Goal: Task Accomplishment & Management: Manage account settings

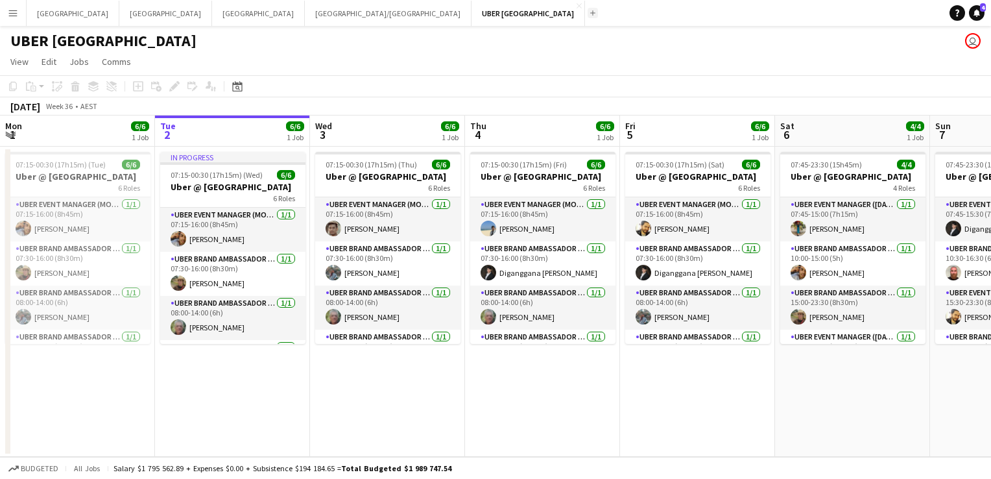
click at [590, 14] on app-icon "Add" at bounding box center [592, 12] width 5 height 5
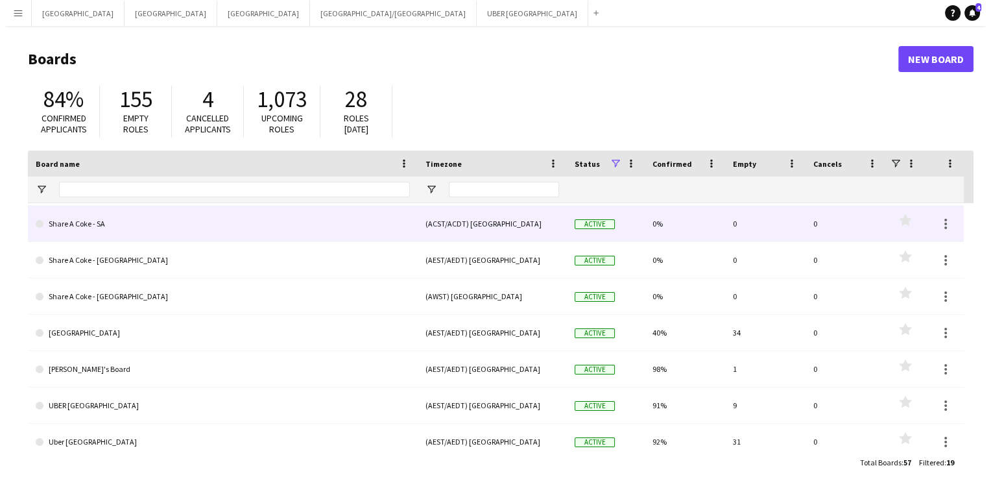
scroll to position [444, 0]
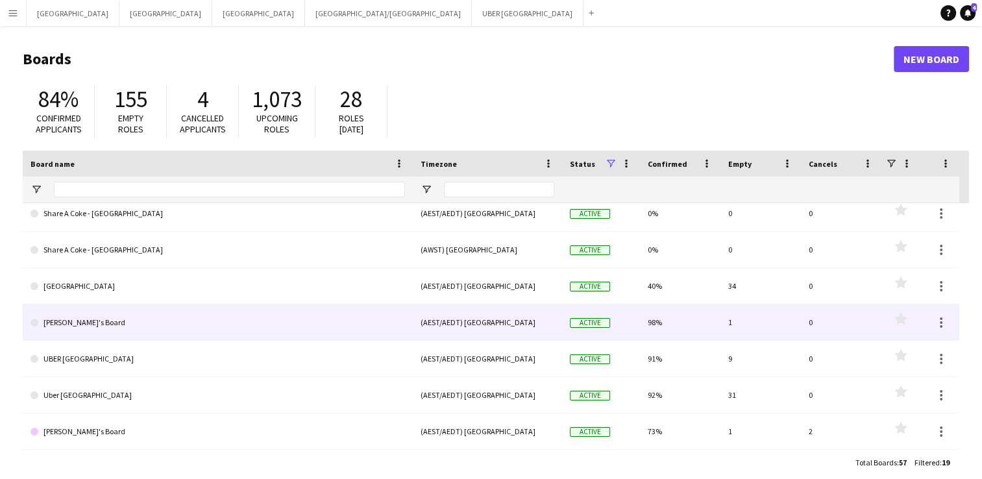
click at [43, 326] on link "[PERSON_NAME]'s Board" at bounding box center [217, 322] width 374 height 36
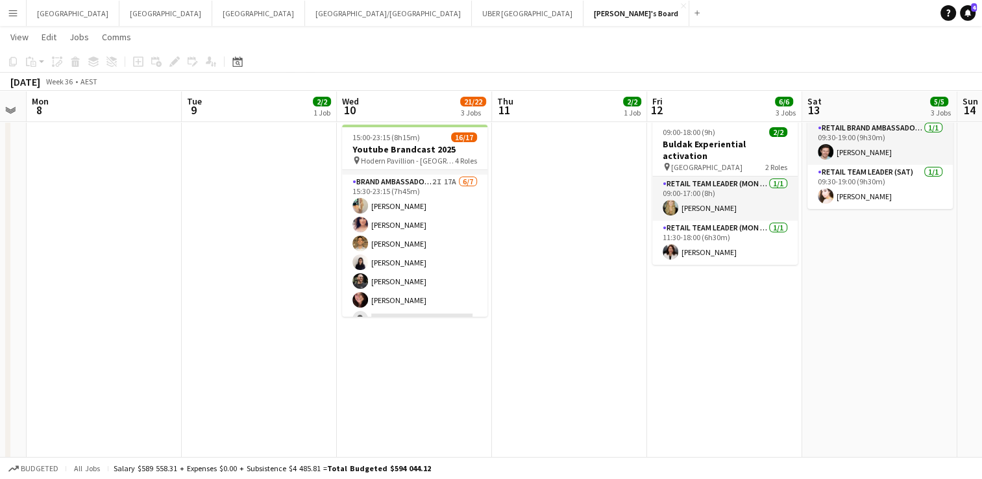
scroll to position [274, 0]
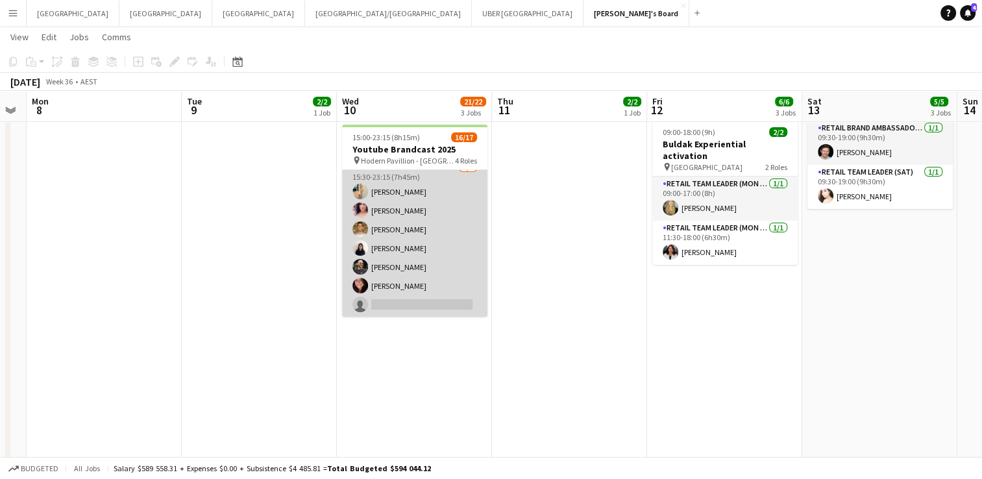
click at [406, 294] on app-card-role "Brand Ambassador ([PERSON_NAME]) 2I 17A [DATE] 15:30-23:15 (7h45m) [PERSON_NAME…" at bounding box center [414, 238] width 145 height 157
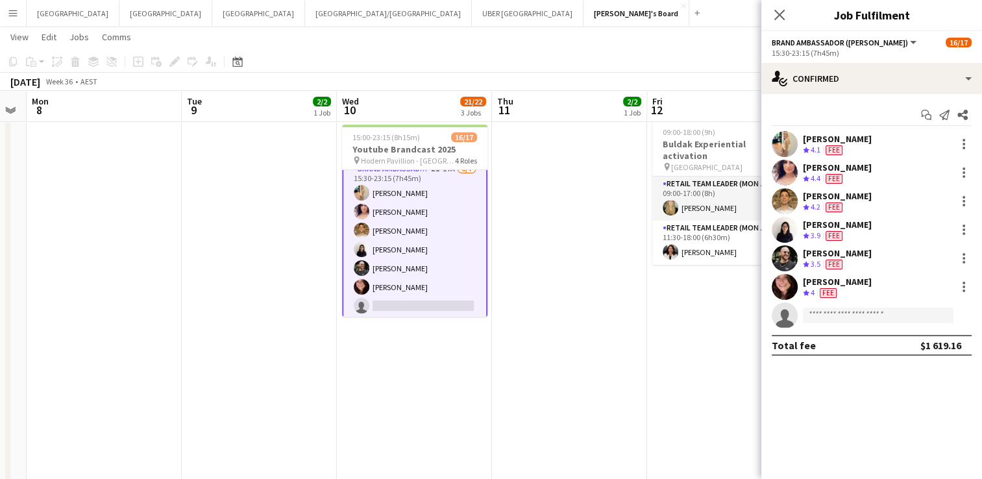
scroll to position [275, 0]
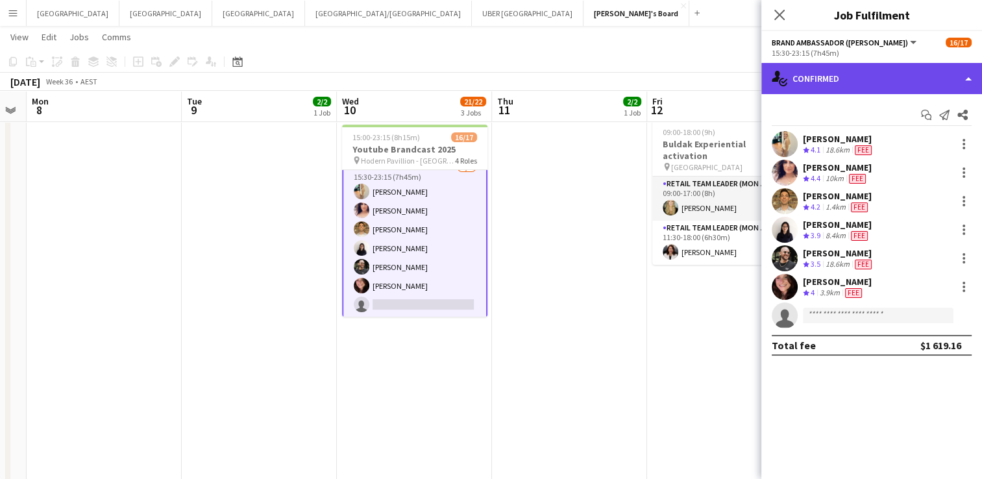
click at [851, 80] on div "single-neutral-actions-check-2 Confirmed" at bounding box center [871, 78] width 221 height 31
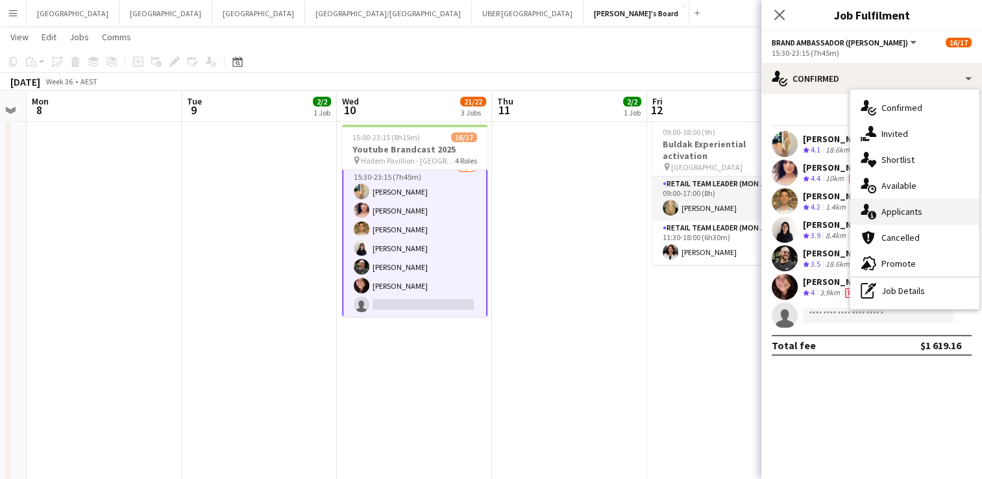
click at [905, 217] on div "single-neutral-actions-information Applicants" at bounding box center [914, 212] width 128 height 26
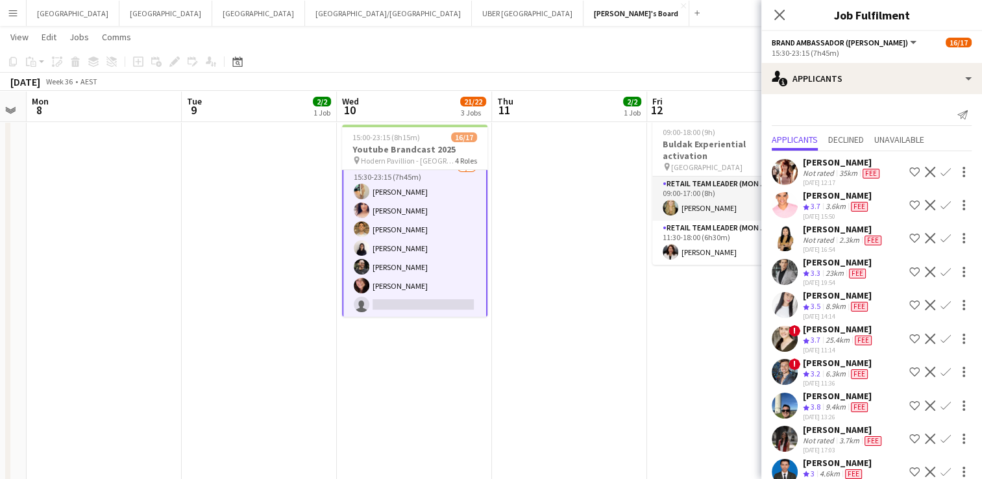
scroll to position [15, 0]
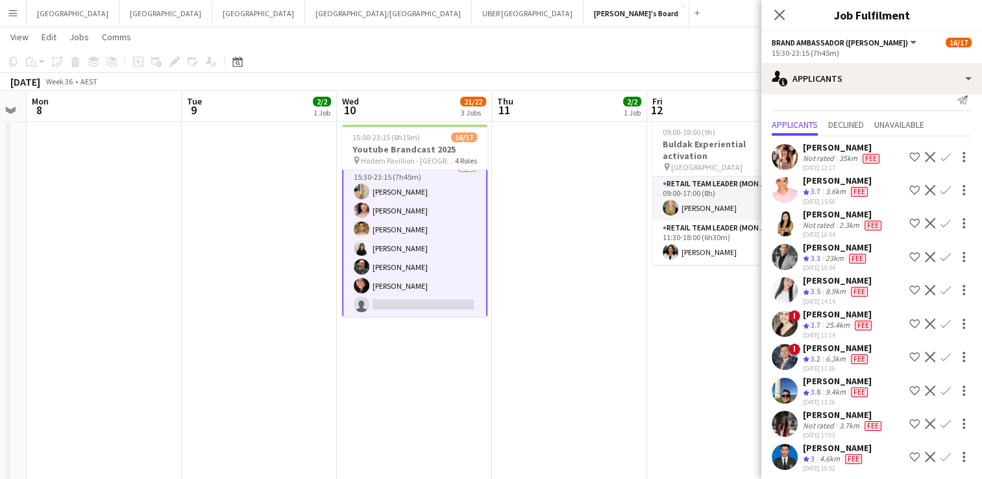
click at [827, 375] on div "[PERSON_NAME]" at bounding box center [837, 381] width 69 height 12
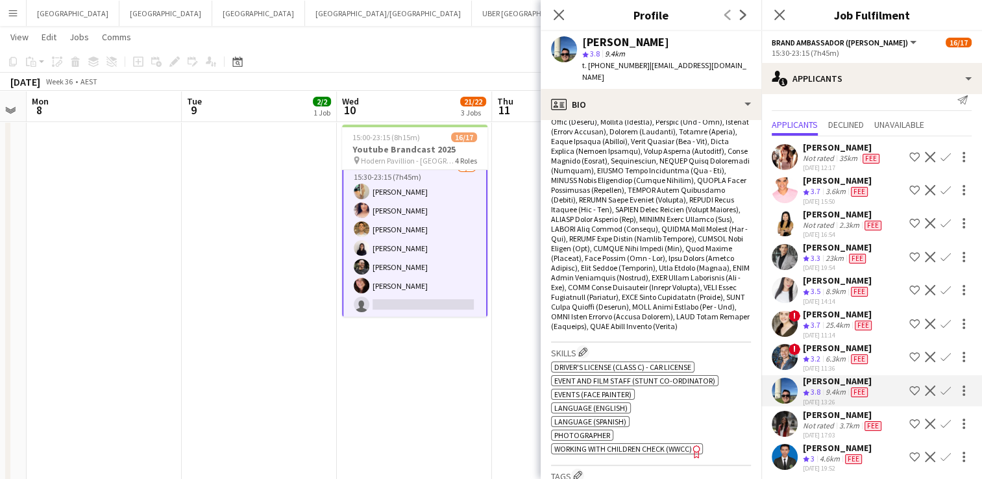
scroll to position [0, 0]
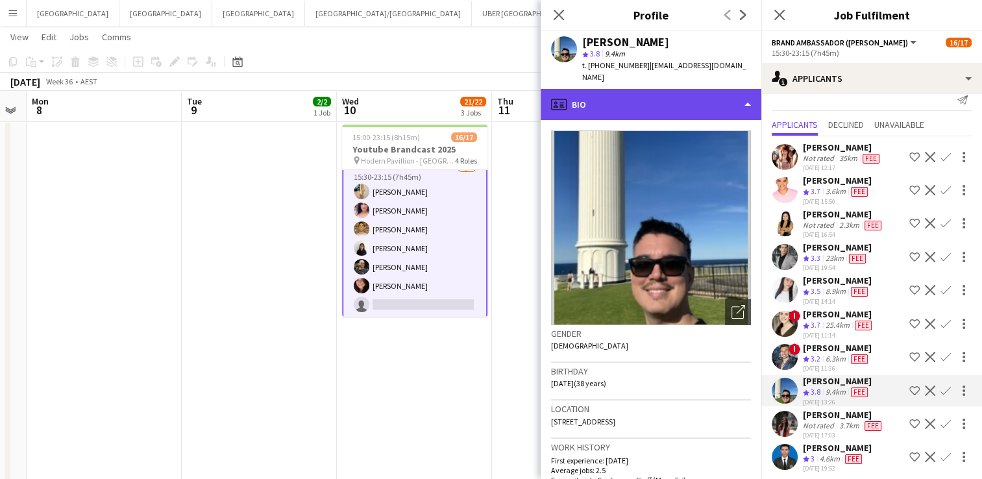
click at [659, 90] on div "profile Bio" at bounding box center [650, 104] width 221 height 31
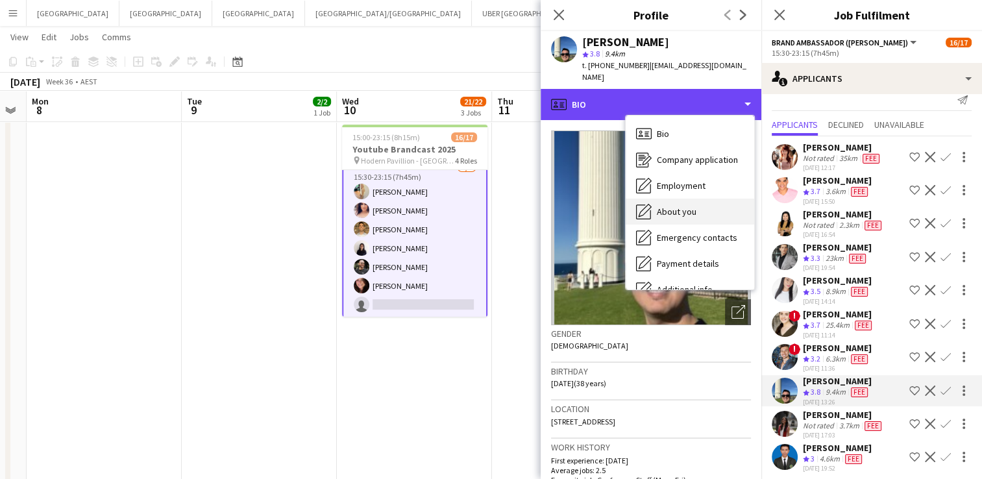
scroll to position [96, 0]
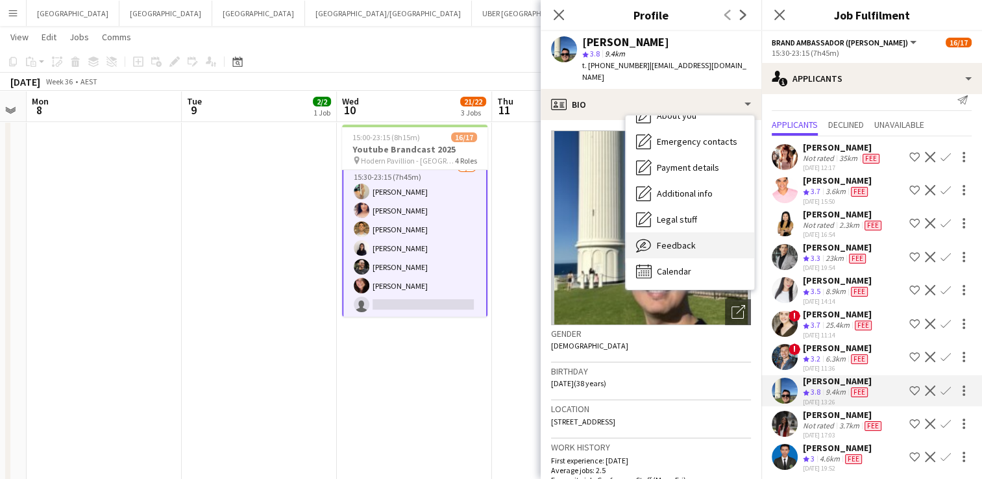
click at [671, 239] on div "Feedback Feedback" at bounding box center [689, 245] width 128 height 26
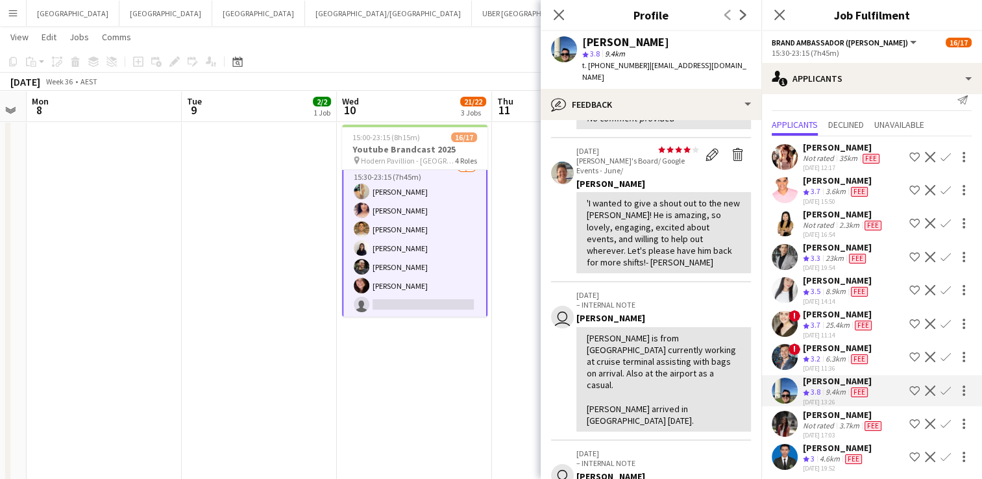
scroll to position [87, 0]
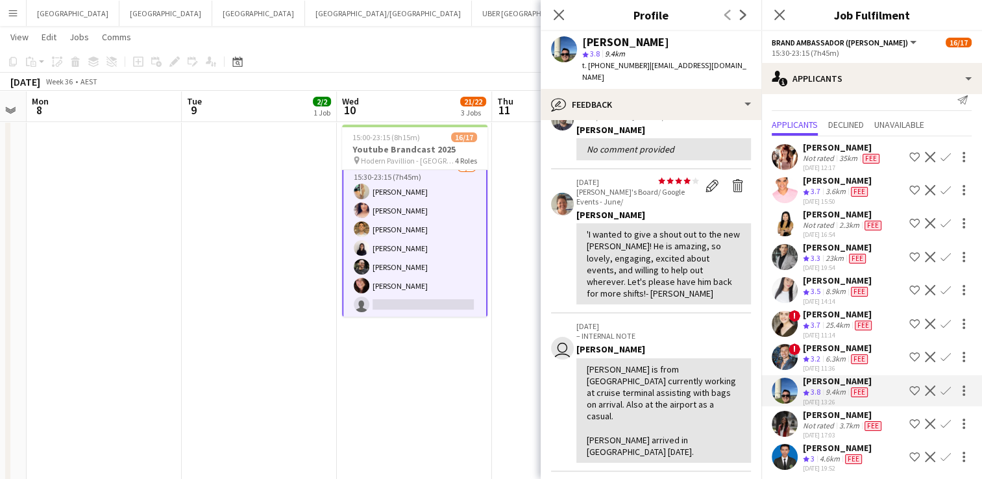
click at [940, 385] on app-icon "Confirm" at bounding box center [945, 390] width 10 height 10
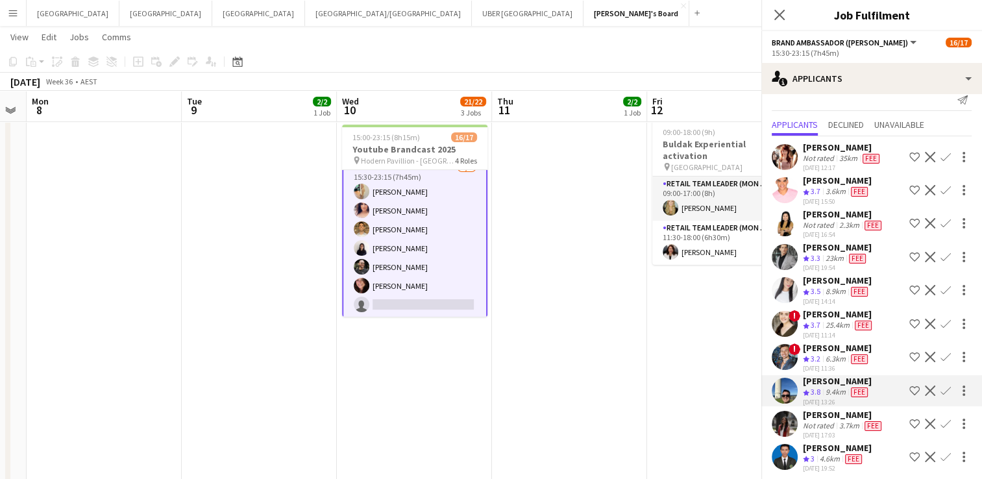
scroll to position [15, 0]
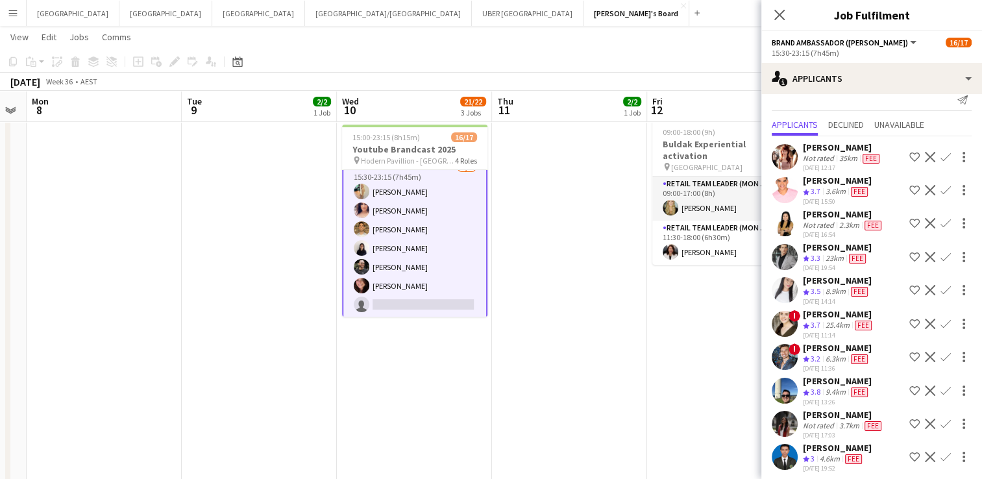
click at [940, 385] on app-icon "Confirm" at bounding box center [945, 390] width 10 height 10
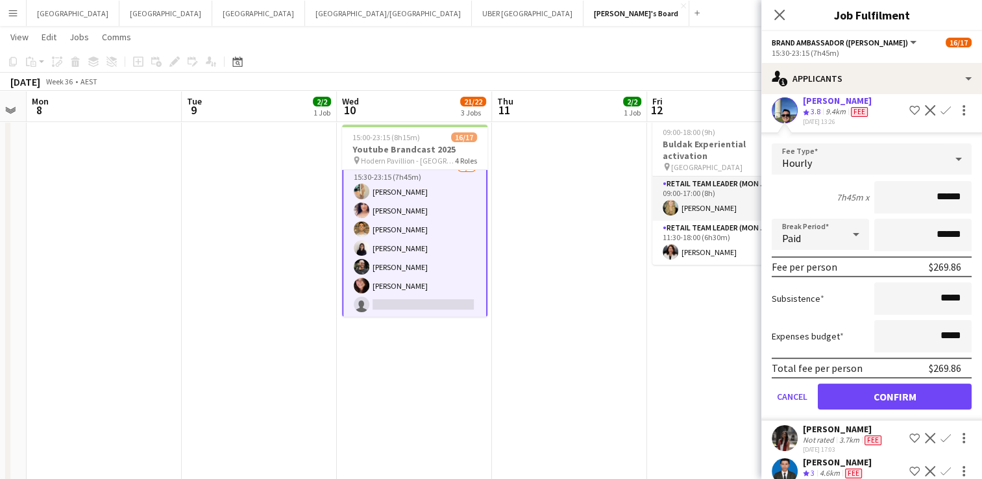
scroll to position [301, 0]
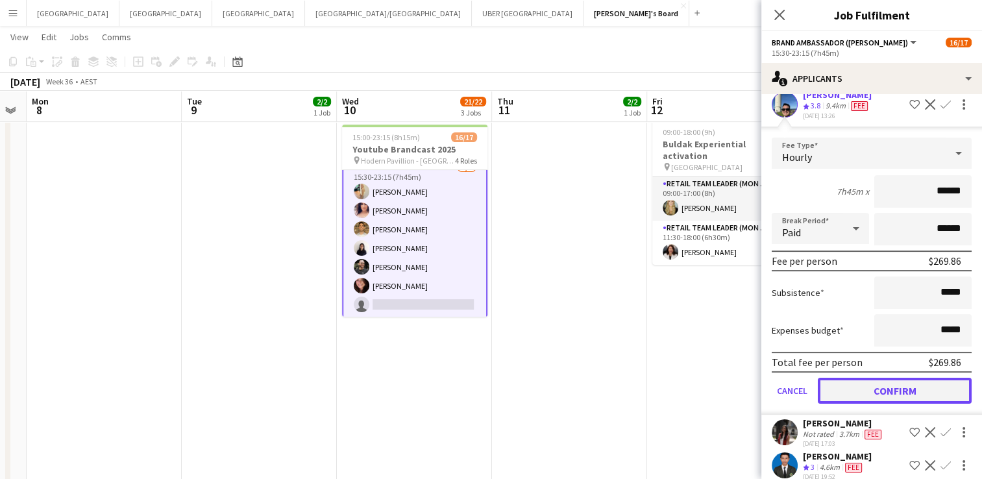
click at [860, 385] on button "Confirm" at bounding box center [895, 391] width 154 height 26
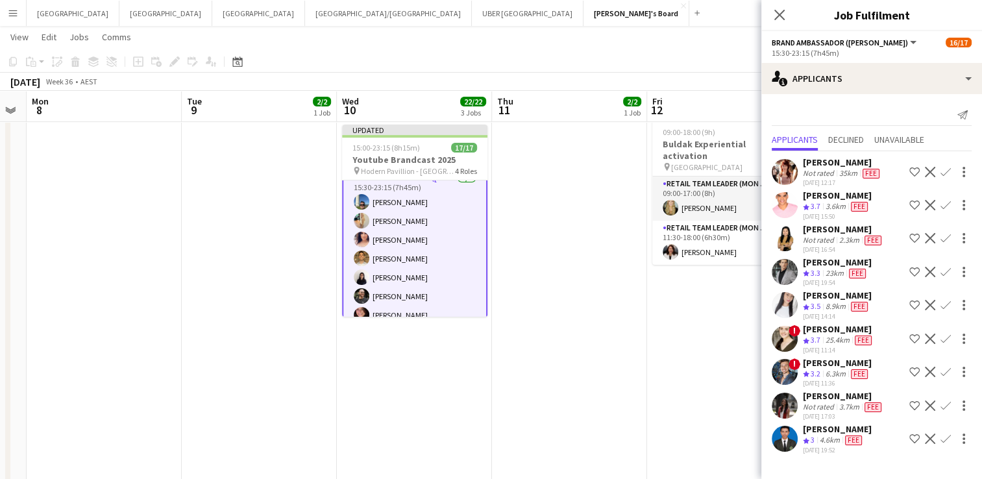
scroll to position [0, 0]
click at [777, 19] on icon "Close pop-in" at bounding box center [779, 14] width 12 height 12
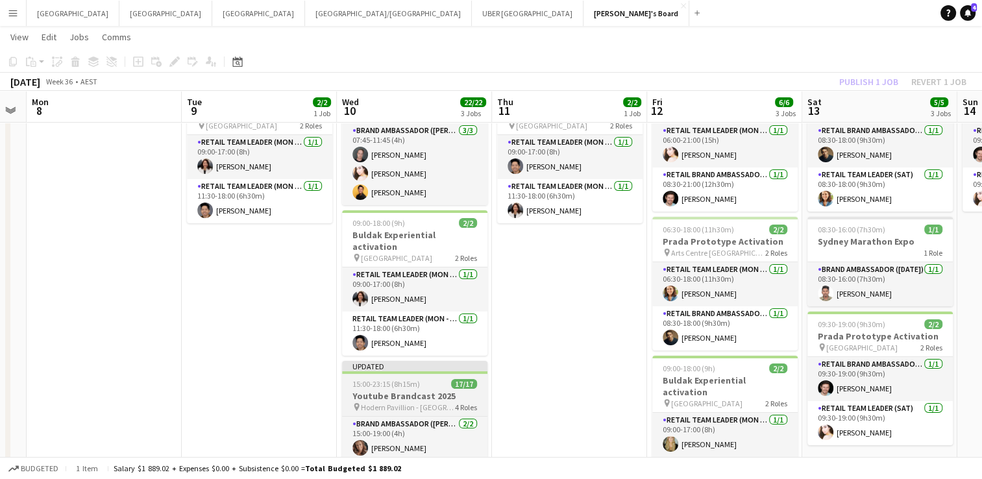
scroll to position [73, 0]
click at [417, 379] on span "15:00-23:15 (8h15m)" at bounding box center [385, 384] width 67 height 10
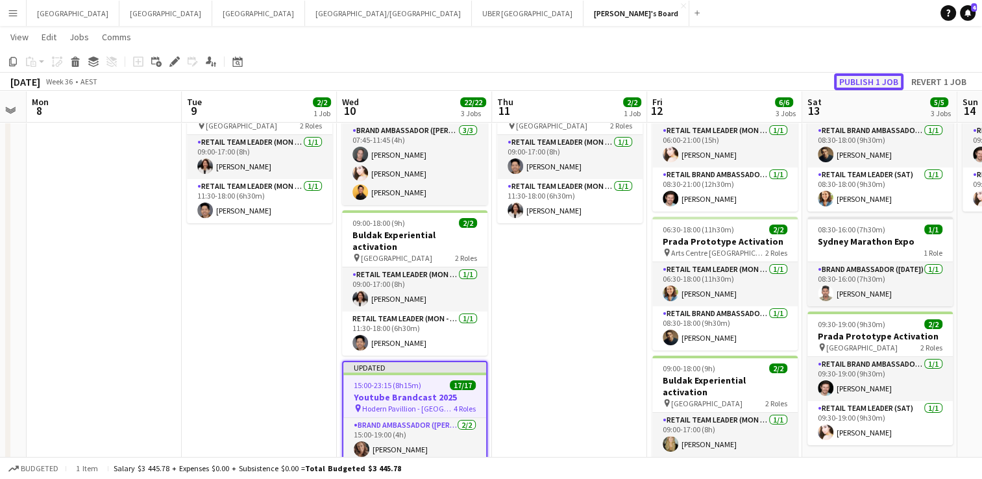
click at [851, 84] on button "Publish 1 job" at bounding box center [868, 81] width 69 height 17
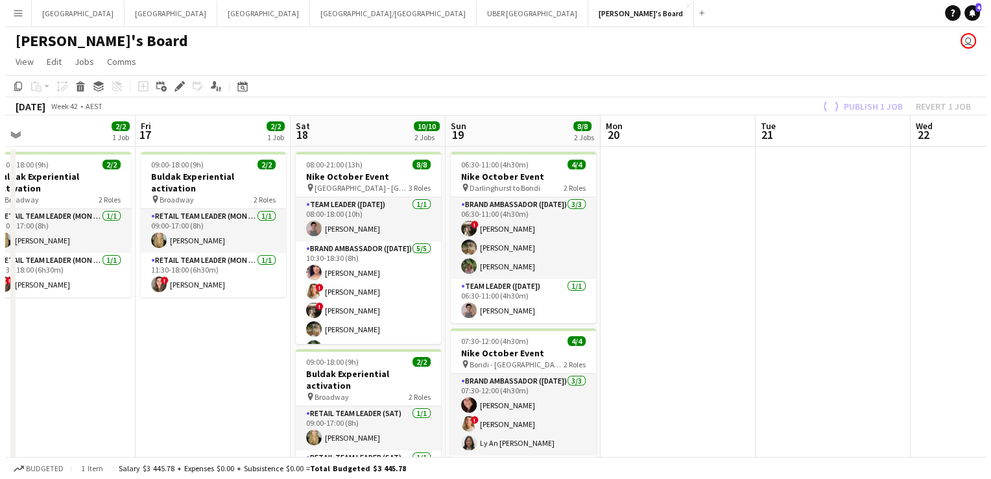
scroll to position [0, 374]
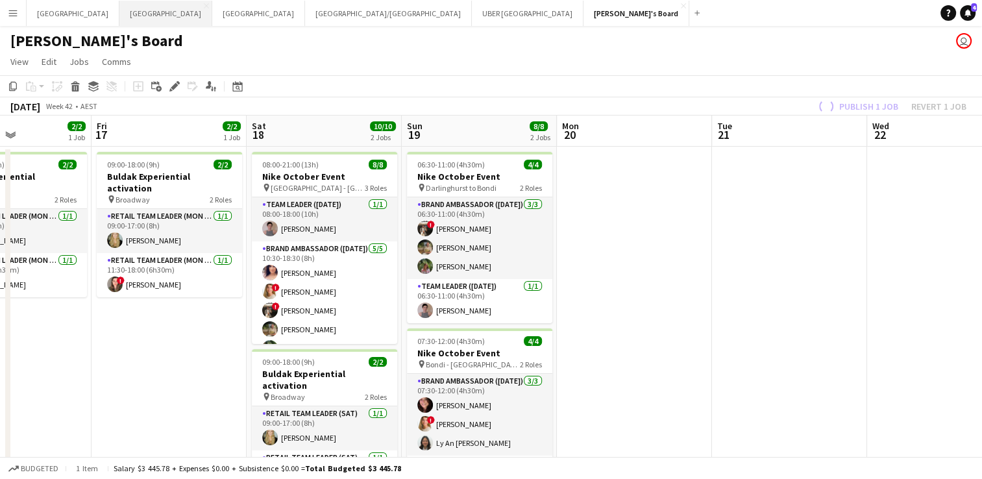
click at [119, 14] on button "Melbourne Close" at bounding box center [165, 13] width 93 height 25
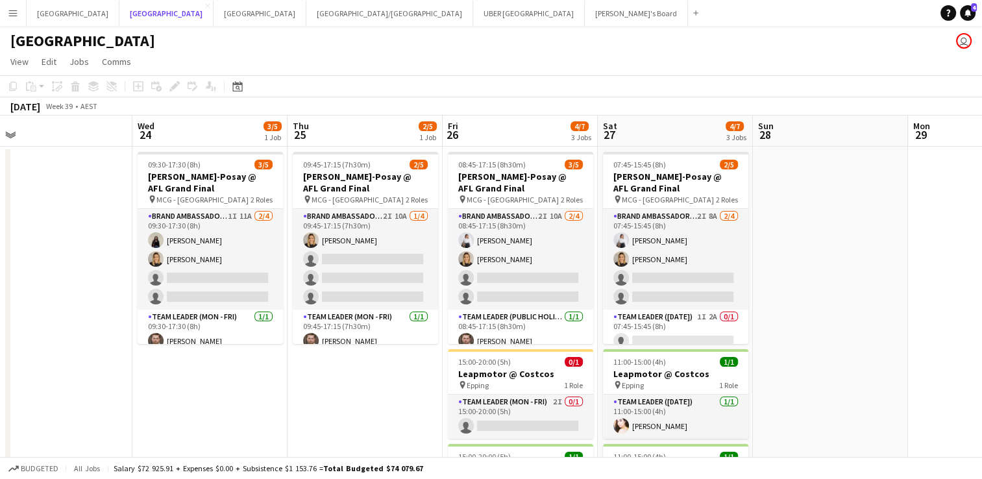
scroll to position [0, 452]
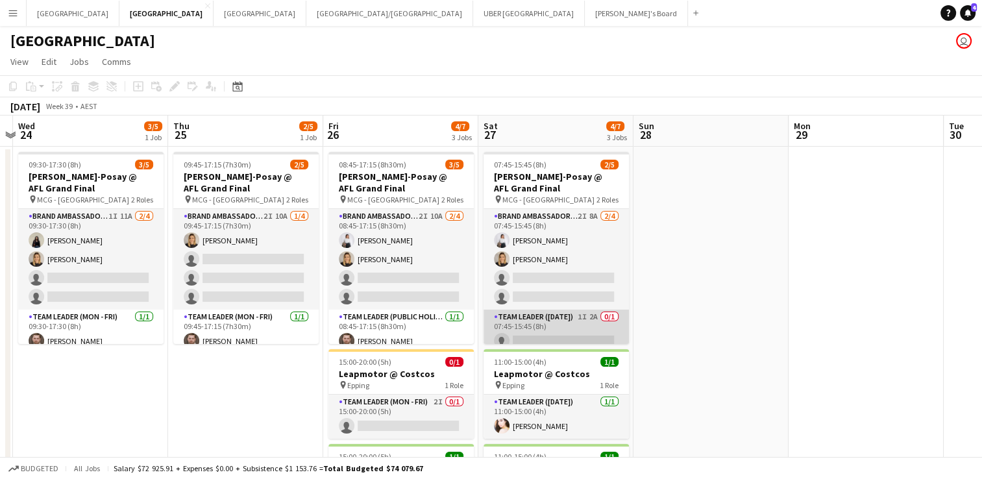
click at [540, 336] on app-card-role "Team Leader ([DATE]) 1I 2A 0/1 07:45-15:45 (8h) single-neutral-actions" at bounding box center [555, 332] width 145 height 44
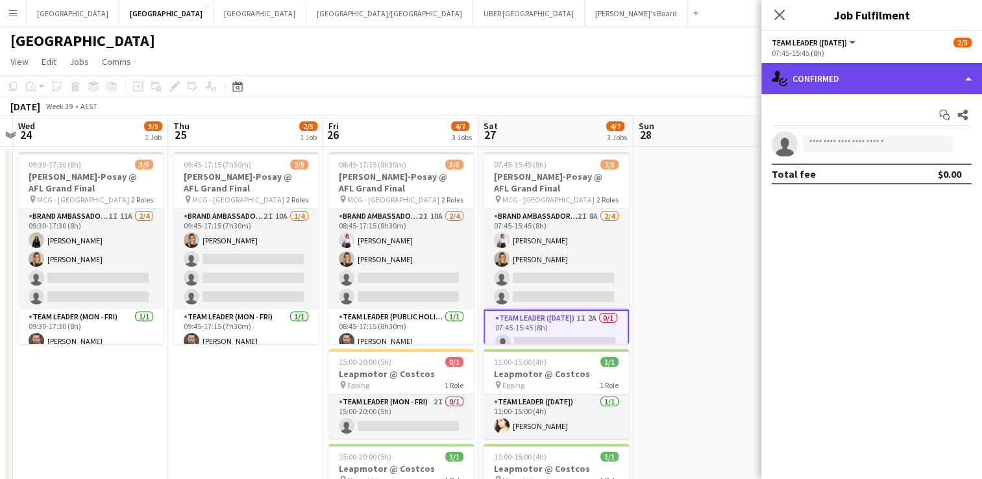
click at [826, 71] on div "single-neutral-actions-check-2 Confirmed" at bounding box center [871, 78] width 221 height 31
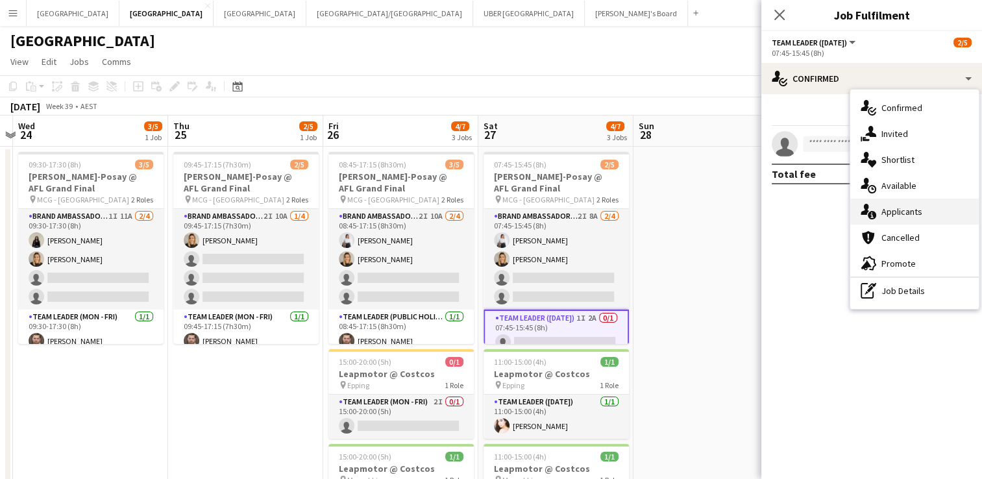
click at [903, 207] on span "Applicants" at bounding box center [901, 212] width 41 height 12
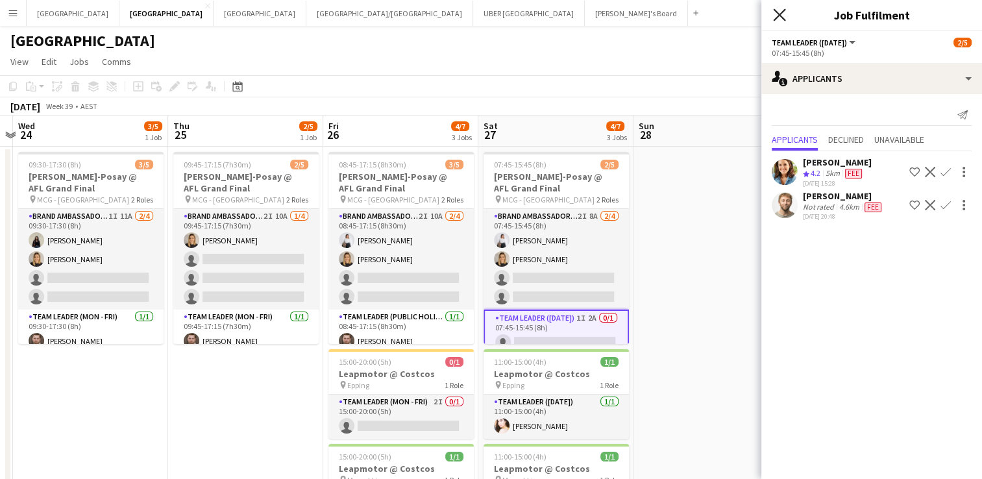
click at [777, 14] on icon at bounding box center [779, 14] width 12 height 12
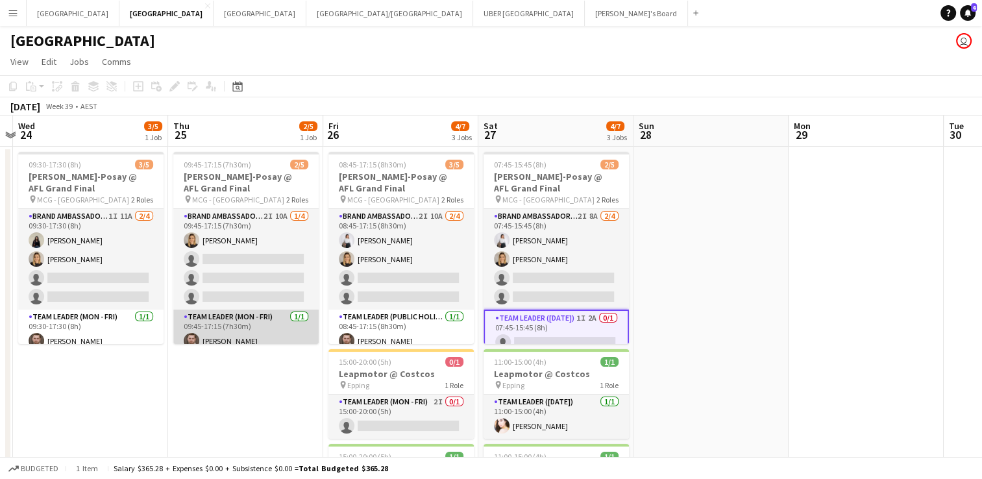
scroll to position [0, 395]
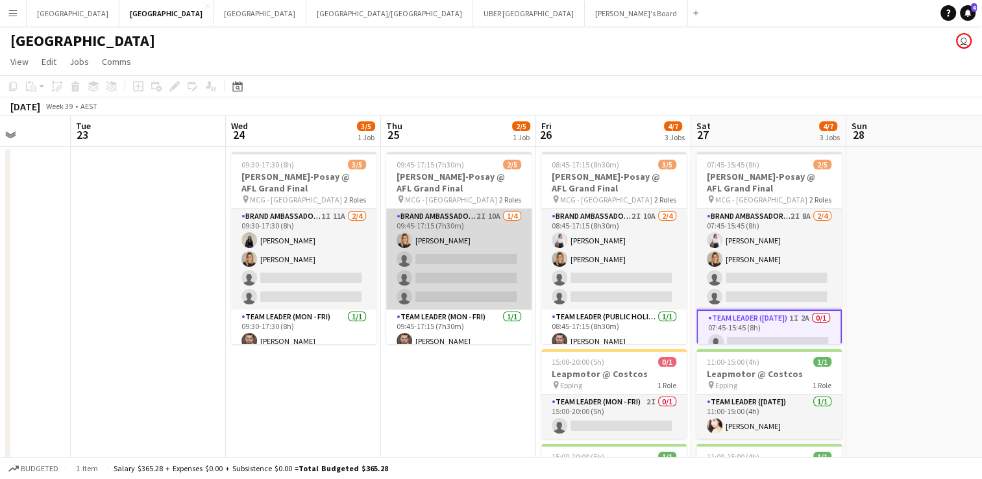
click at [462, 255] on app-card-role "Brand Ambassador (Mon - Fri) 2I 10A [DATE] 09:45-17:15 (7h30m) [PERSON_NAME] si…" at bounding box center [458, 259] width 145 height 101
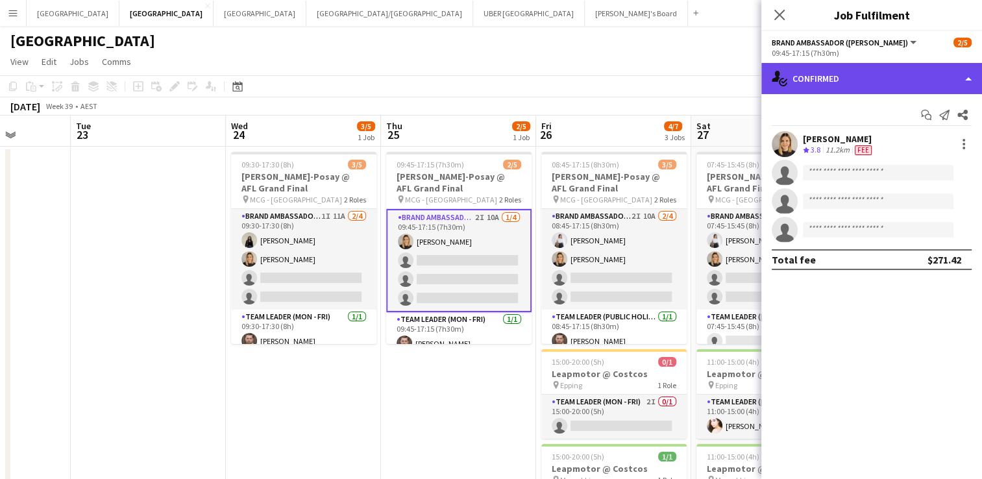
click at [867, 73] on div "single-neutral-actions-check-2 Confirmed" at bounding box center [871, 78] width 221 height 31
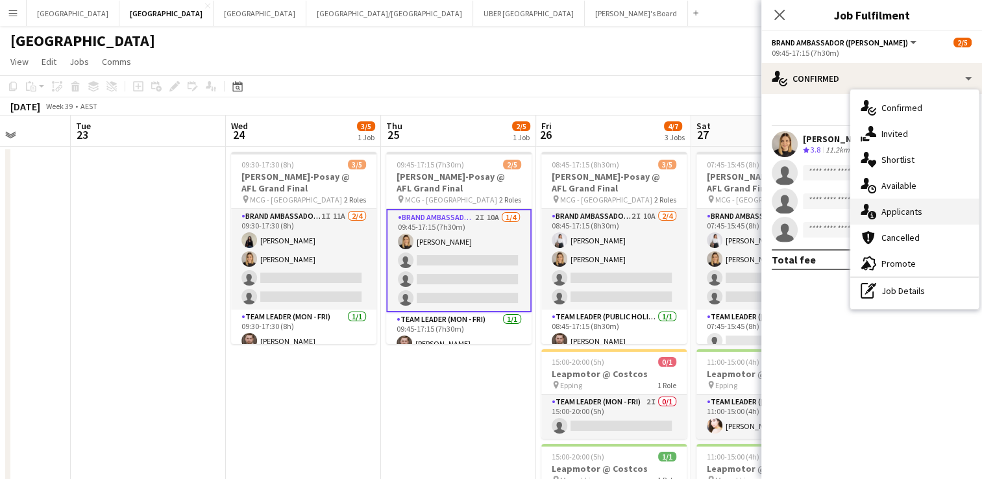
click at [912, 203] on div "single-neutral-actions-information Applicants" at bounding box center [914, 212] width 128 height 26
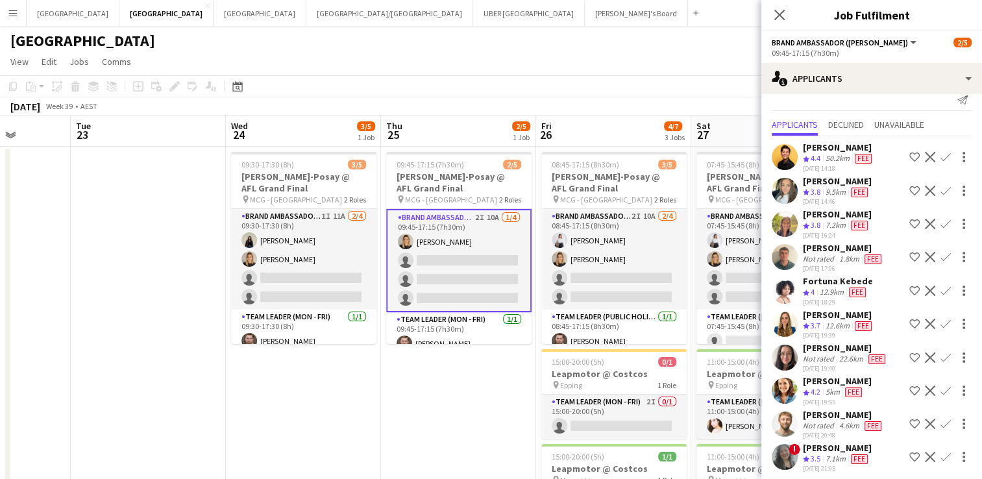
scroll to position [0, 0]
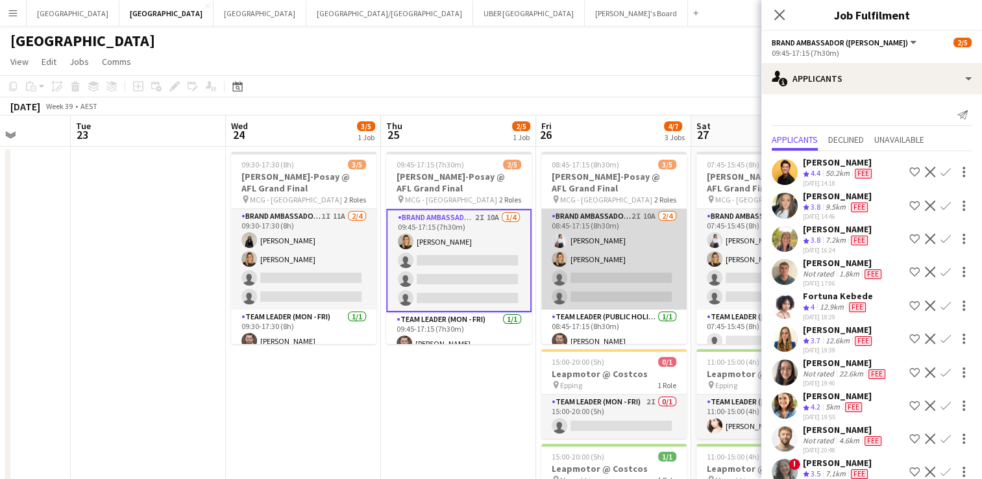
click at [602, 273] on app-card-role "Brand Ambassador (Public Holiday) 2I 10A [DATE] 08:45-17:15 (8h30m) [PERSON_NAM…" at bounding box center [613, 259] width 145 height 101
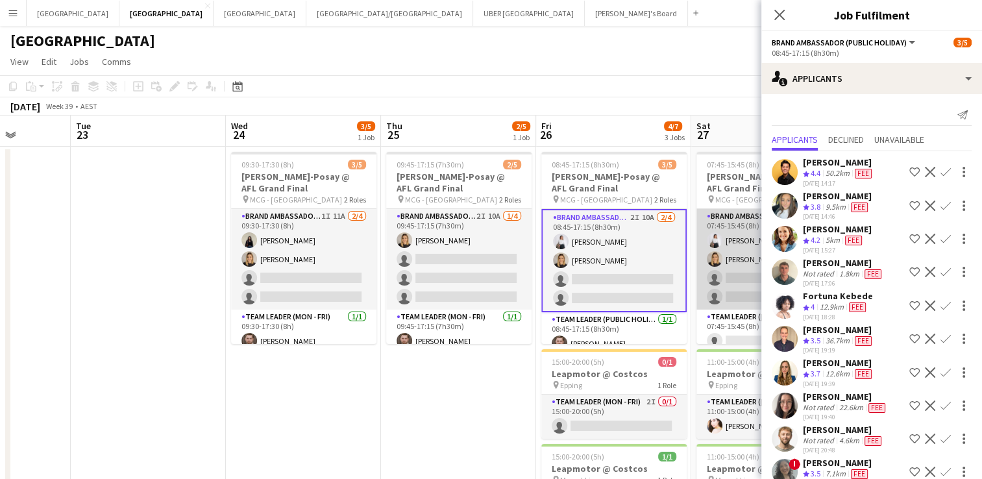
click at [735, 276] on app-card-role "Brand Ambassador ([DATE]) 2I 8A [DATE] 07:45-15:45 (8h) [PERSON_NAME] [PERSON_N…" at bounding box center [768, 259] width 145 height 101
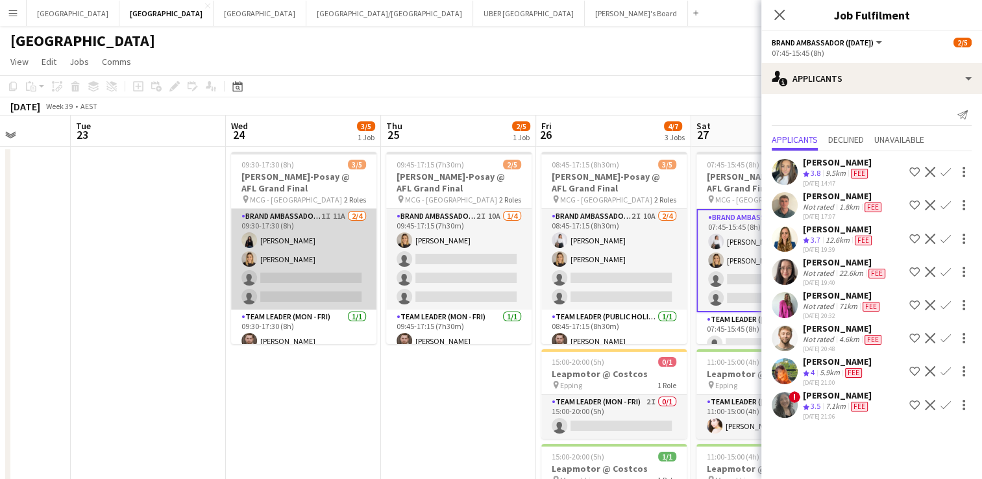
click at [302, 276] on app-card-role "Brand Ambassador ([PERSON_NAME]) 1I 11A [DATE] 09:30-17:30 (8h) [PERSON_NAME] […" at bounding box center [303, 259] width 145 height 101
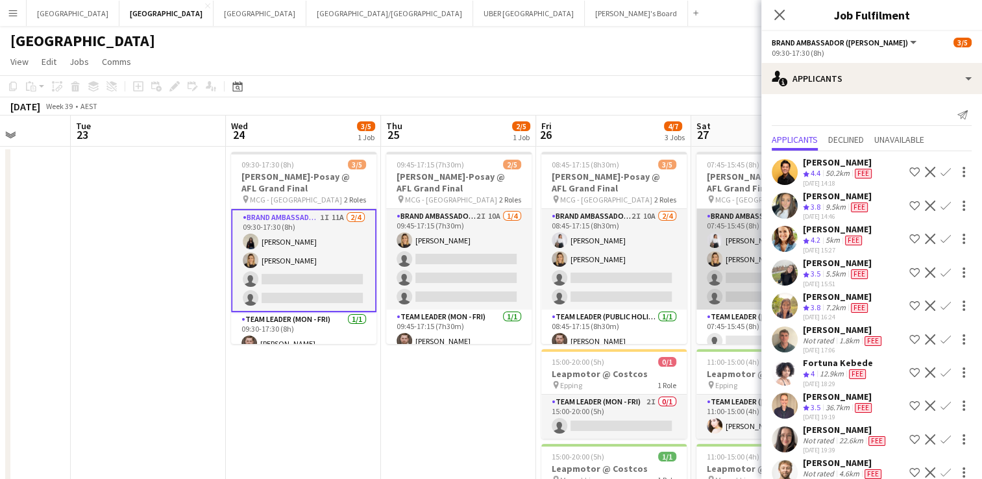
click at [732, 272] on app-card-role "Brand Ambassador ([DATE]) 2I 8A [DATE] 07:45-15:45 (8h) [PERSON_NAME] [PERSON_N…" at bounding box center [768, 259] width 145 height 101
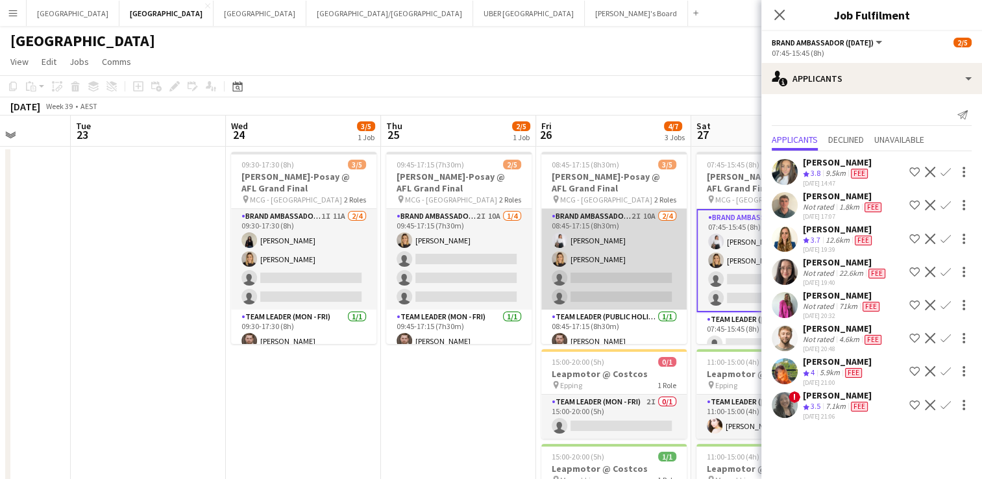
click at [599, 282] on app-card-role "Brand Ambassador (Public Holiday) 2I 10A [DATE] 08:45-17:15 (8h30m) [PERSON_NAM…" at bounding box center [613, 259] width 145 height 101
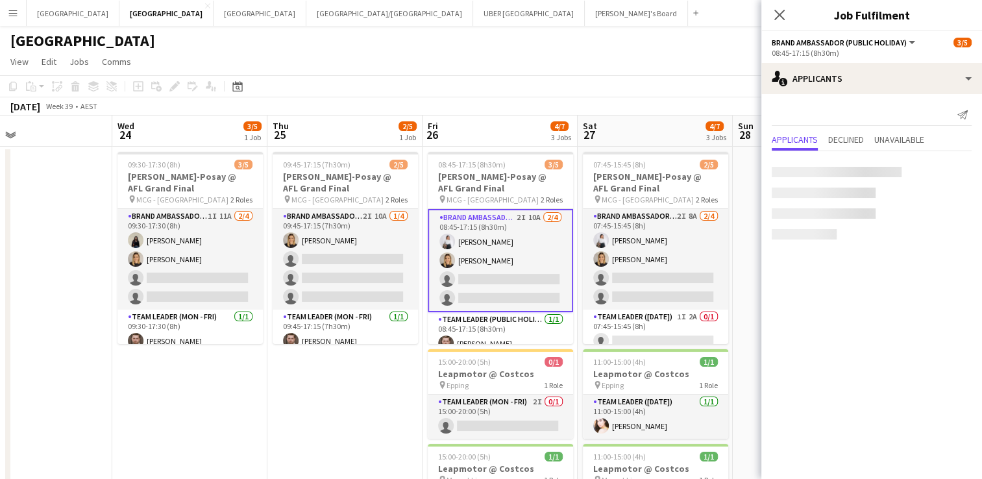
scroll to position [0, 509]
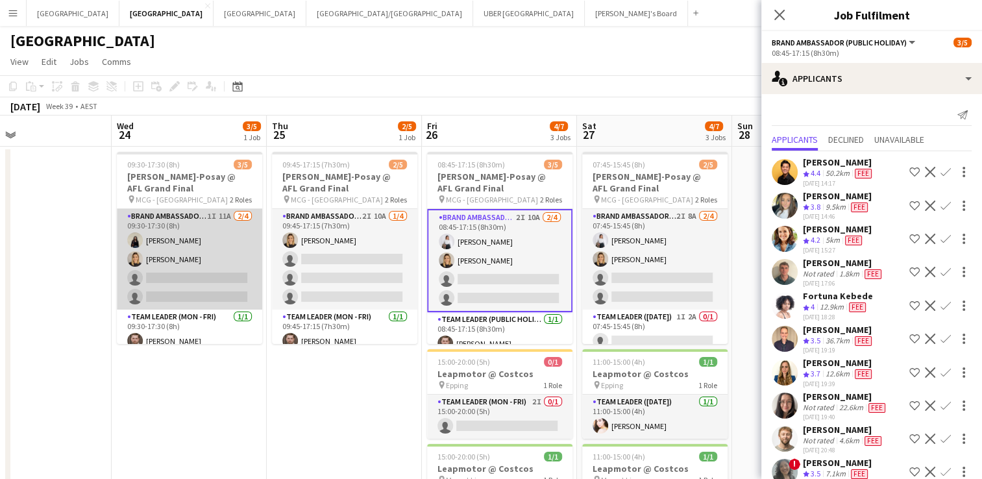
click at [174, 276] on app-card-role "Brand Ambassador ([PERSON_NAME]) 1I 11A [DATE] 09:30-17:30 (8h) [PERSON_NAME] […" at bounding box center [189, 259] width 145 height 101
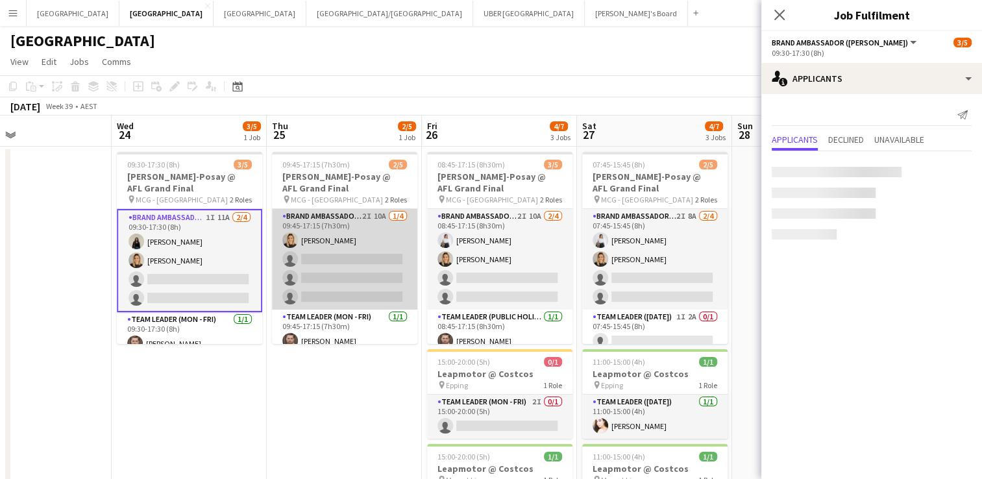
click at [340, 259] on app-card-role "Brand Ambassador (Mon - Fri) 2I 10A [DATE] 09:45-17:15 (7h30m) [PERSON_NAME] si…" at bounding box center [344, 259] width 145 height 101
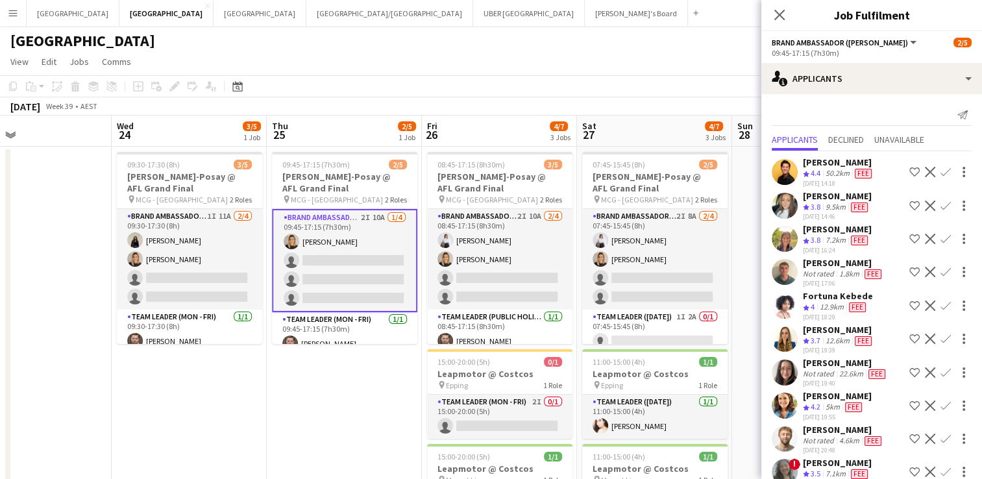
scroll to position [15, 0]
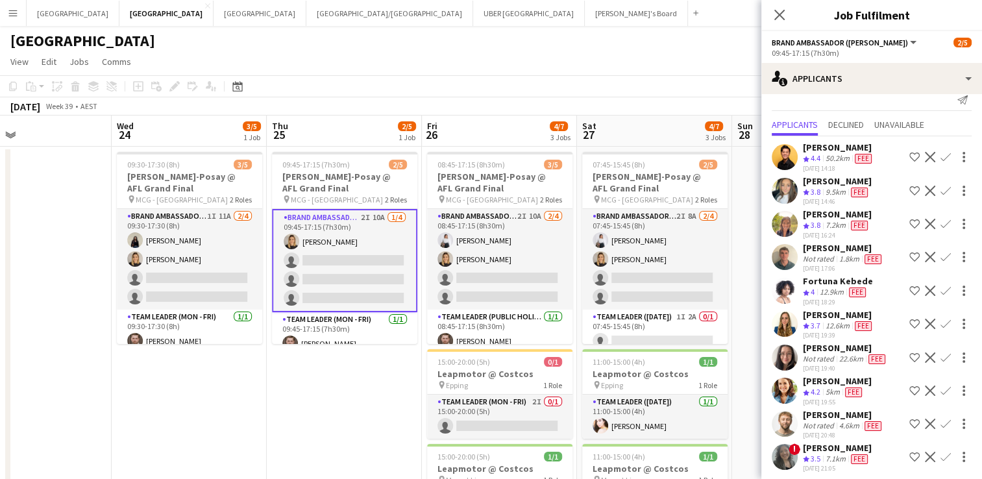
click at [940, 286] on app-icon "Confirm" at bounding box center [945, 290] width 10 height 10
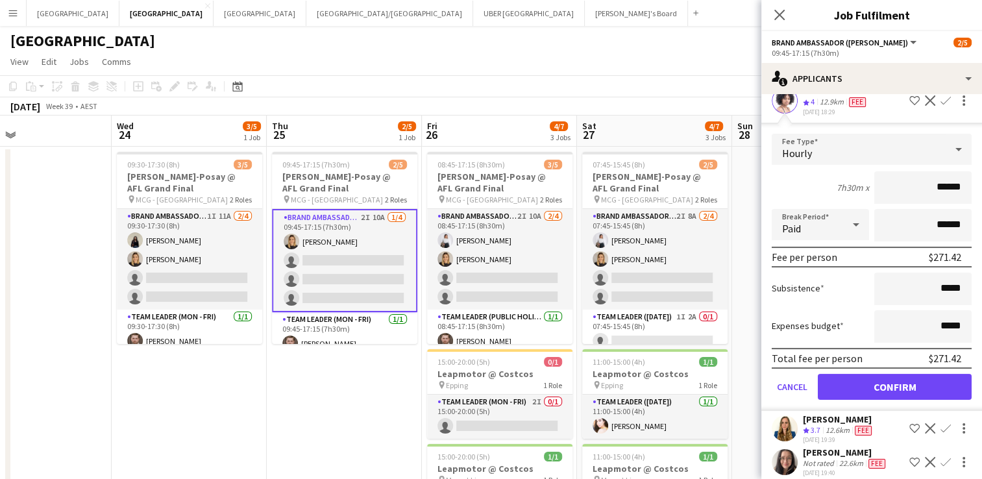
scroll to position [204, 0]
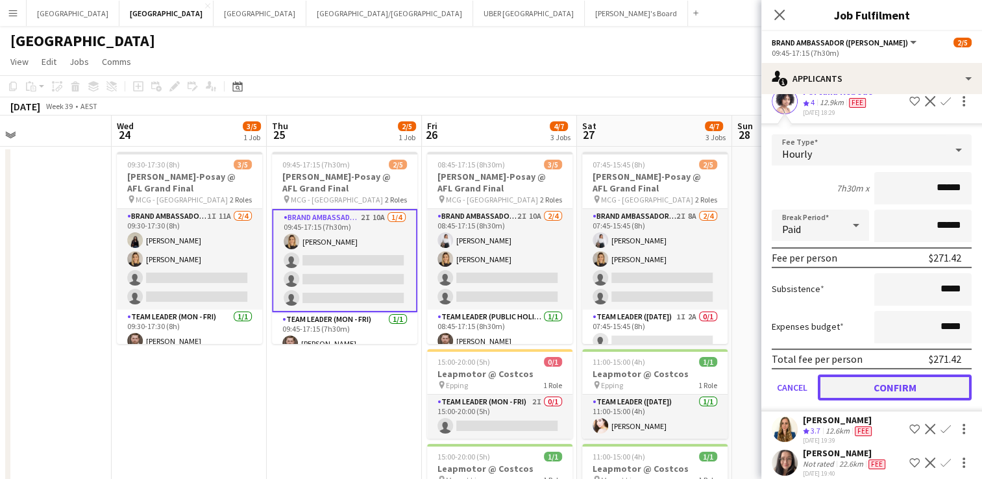
click at [874, 378] on button "Confirm" at bounding box center [895, 387] width 154 height 26
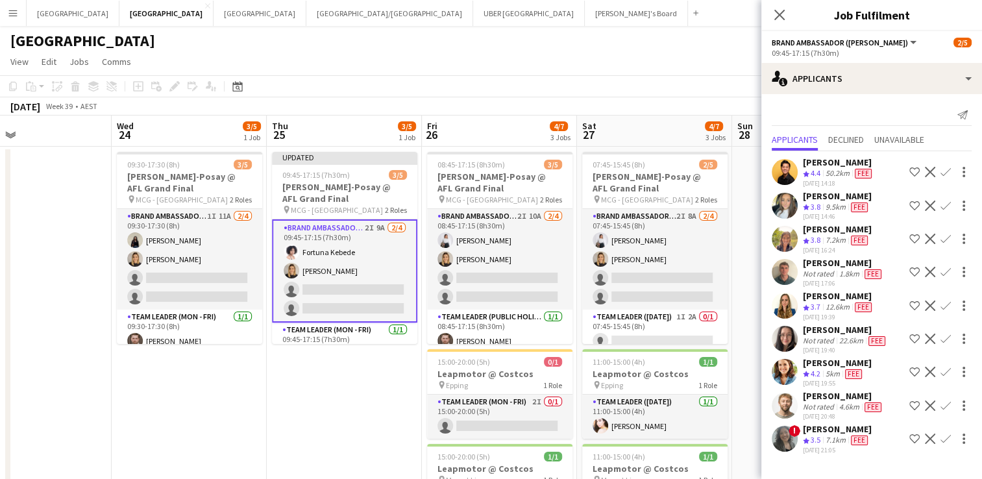
scroll to position [0, 0]
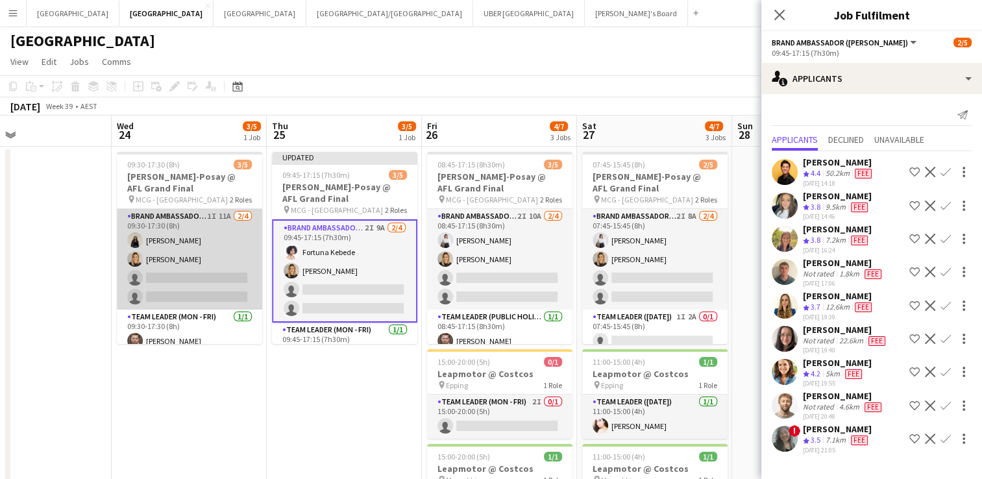
click at [185, 269] on app-card-role "Brand Ambassador ([PERSON_NAME]) 1I 11A [DATE] 09:30-17:30 (8h) [PERSON_NAME] […" at bounding box center [189, 259] width 145 height 101
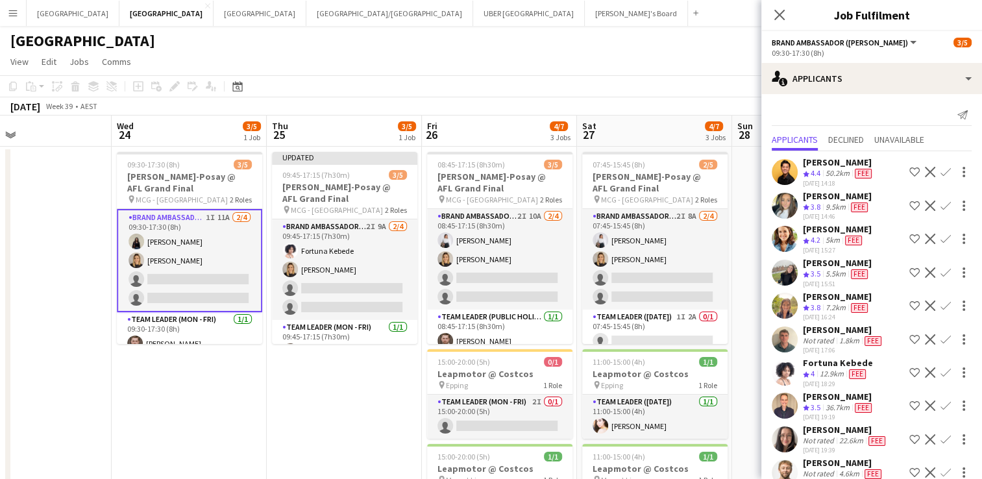
click at [940, 367] on app-icon "Confirm" at bounding box center [945, 372] width 10 height 10
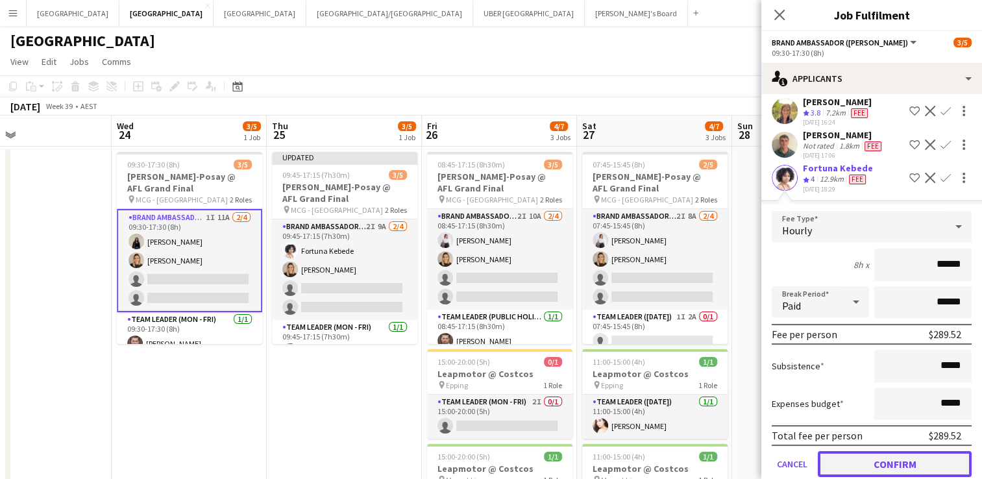
click at [846, 454] on button "Confirm" at bounding box center [895, 464] width 154 height 26
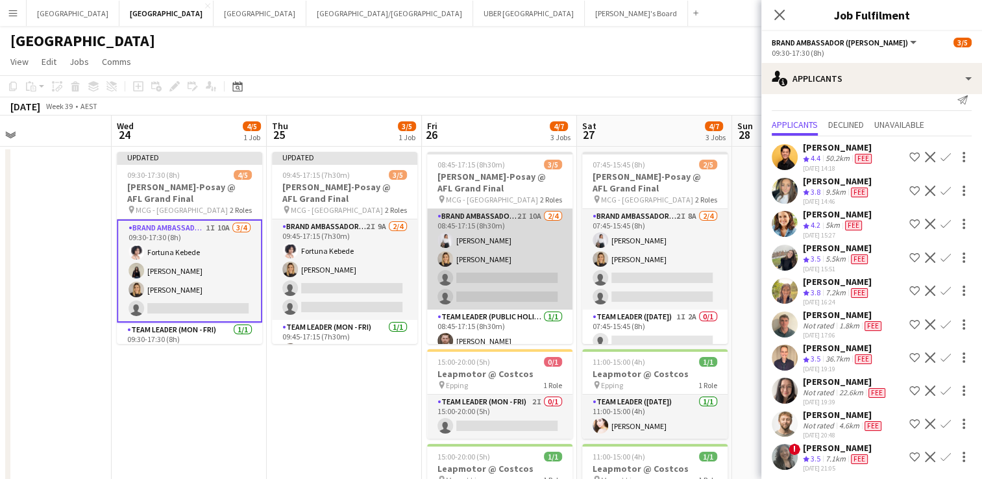
click at [502, 263] on app-card-role "Brand Ambassador (Public Holiday) 2I 10A [DATE] 08:45-17:15 (8h30m) [PERSON_NAM…" at bounding box center [499, 259] width 145 height 101
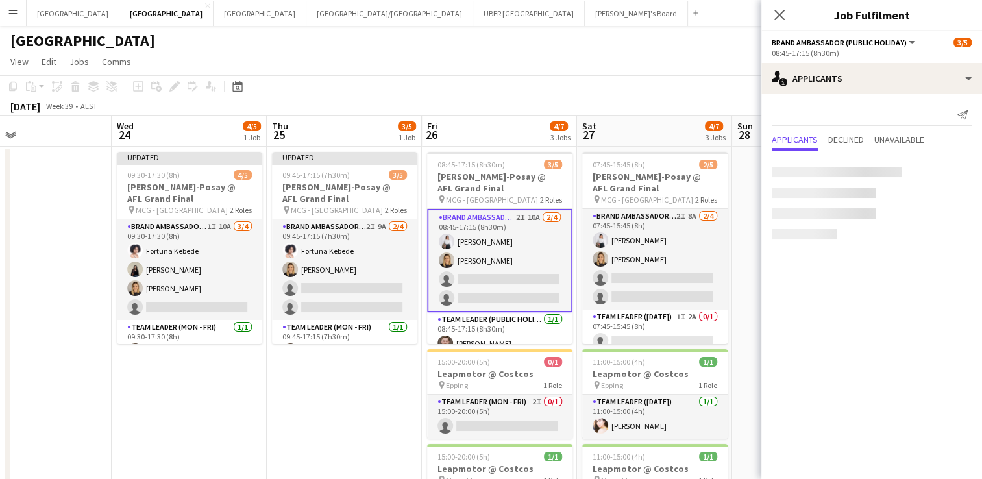
scroll to position [0, 0]
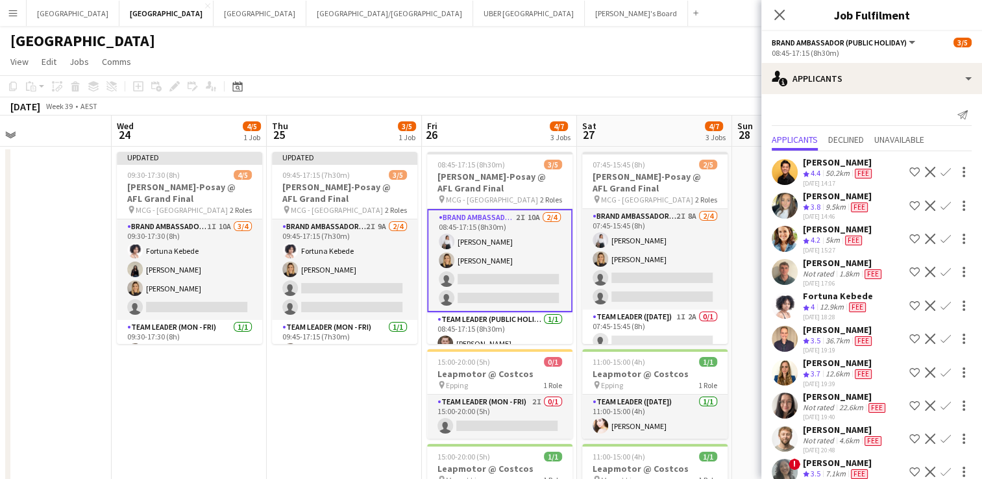
click at [940, 301] on app-icon "Confirm" at bounding box center [945, 305] width 10 height 10
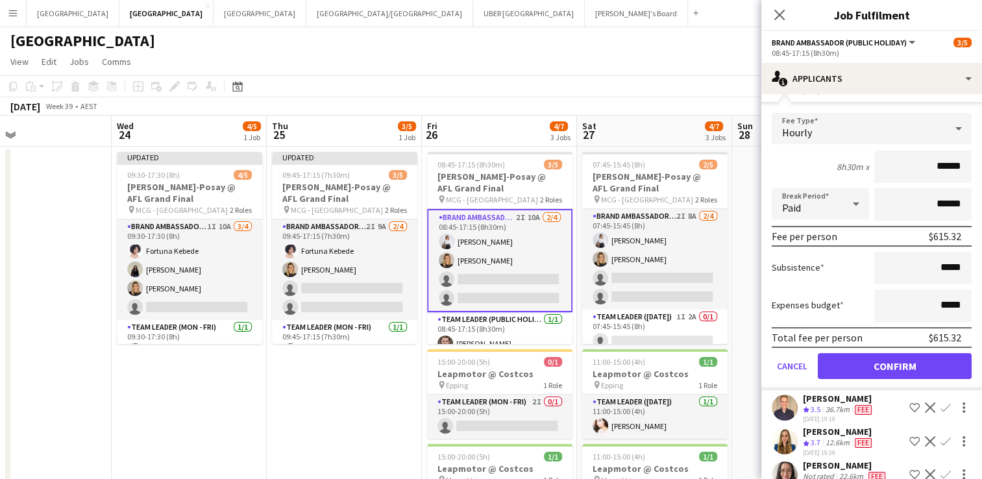
scroll to position [227, 0]
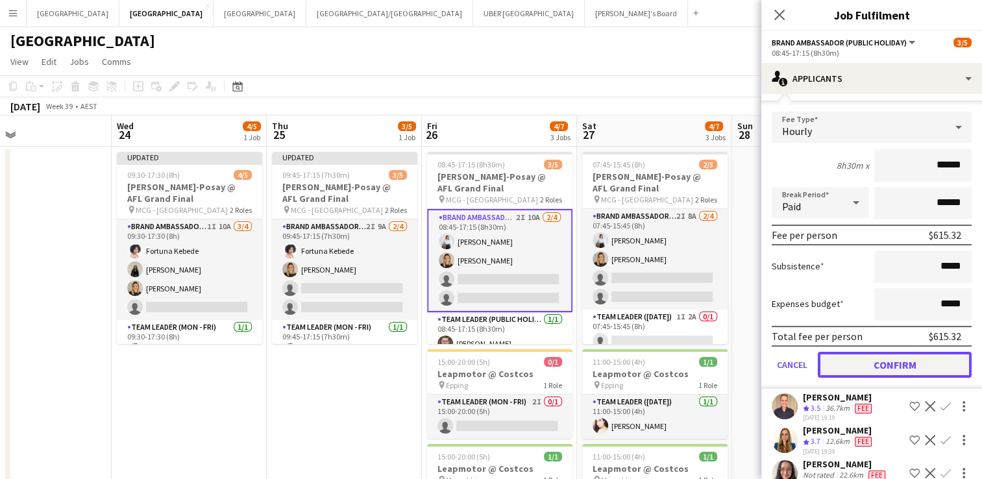
click at [886, 357] on button "Confirm" at bounding box center [895, 365] width 154 height 26
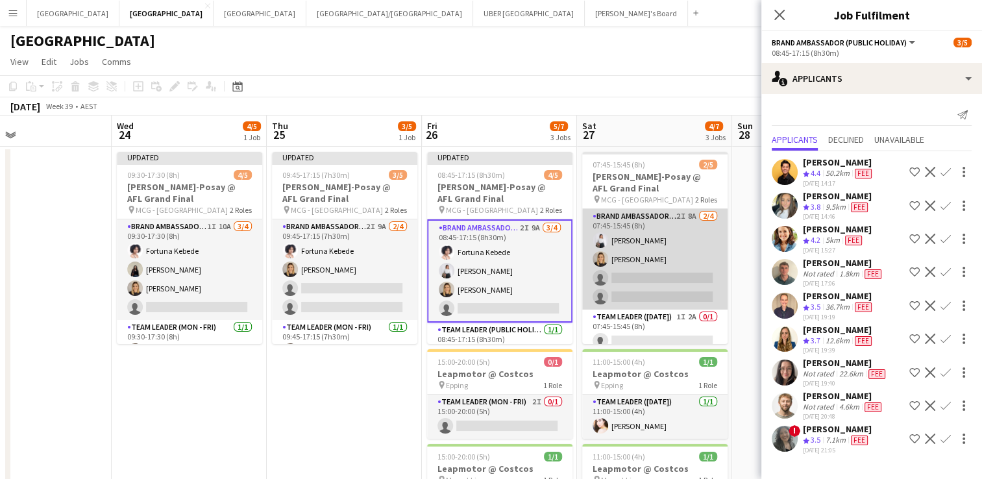
click at [669, 276] on app-card-role "Brand Ambassador ([DATE]) 2I 8A [DATE] 07:45-15:45 (8h) [PERSON_NAME] [PERSON_N…" at bounding box center [654, 259] width 145 height 101
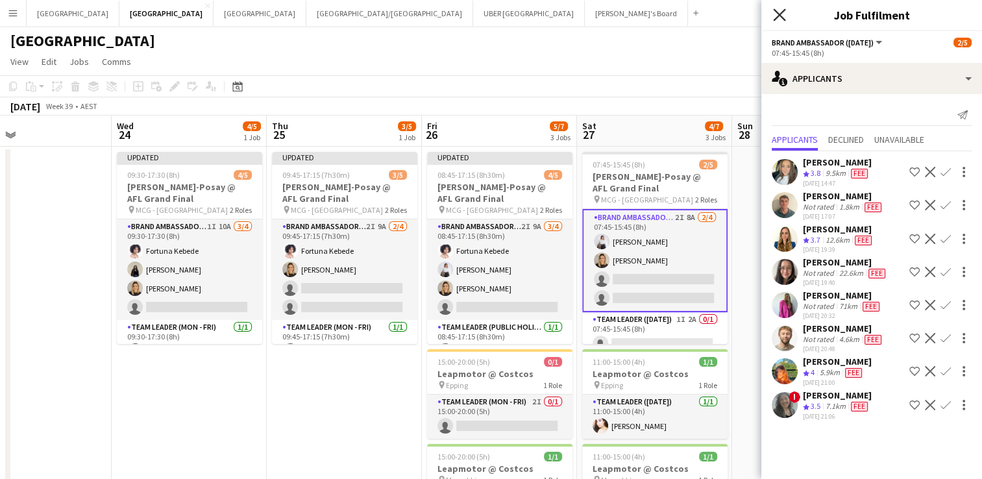
click at [775, 11] on icon at bounding box center [779, 14] width 12 height 12
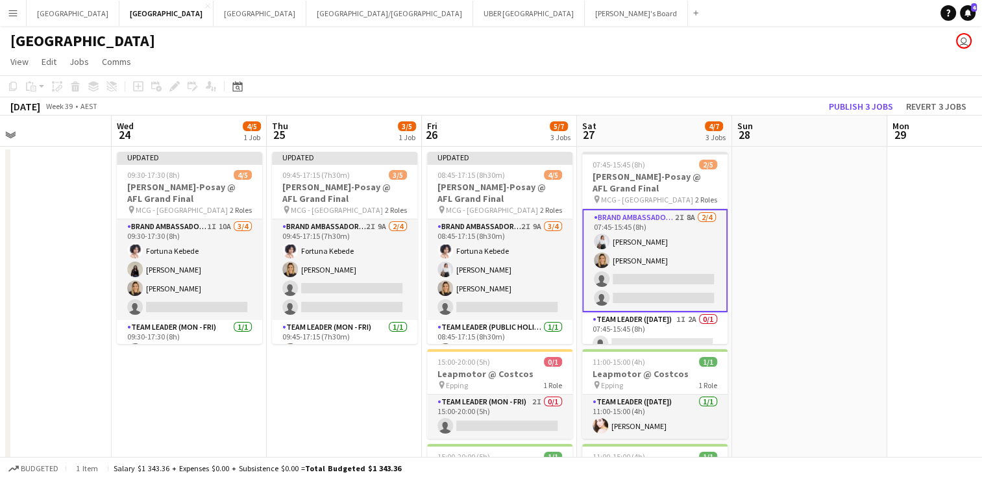
click at [778, 192] on app-date-cell at bounding box center [809, 407] width 155 height 520
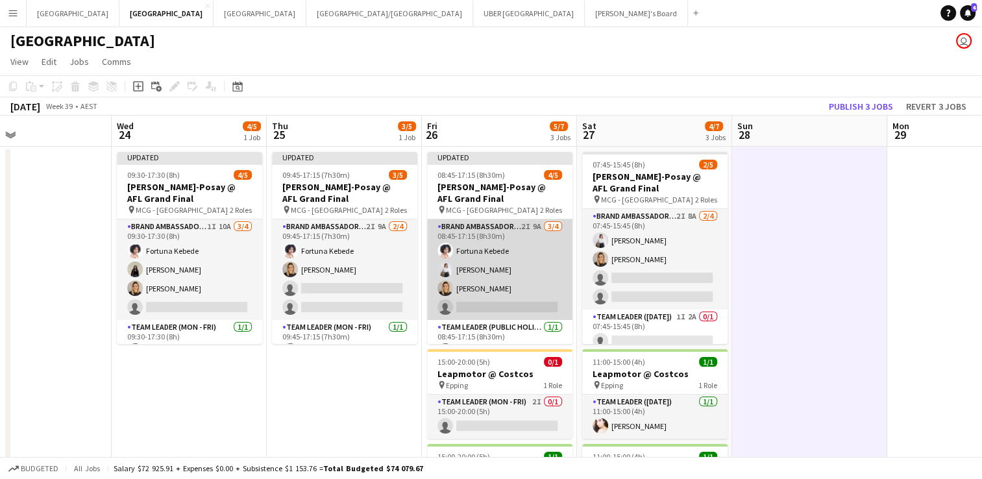
click at [443, 249] on app-user-avatar at bounding box center [445, 251] width 16 height 16
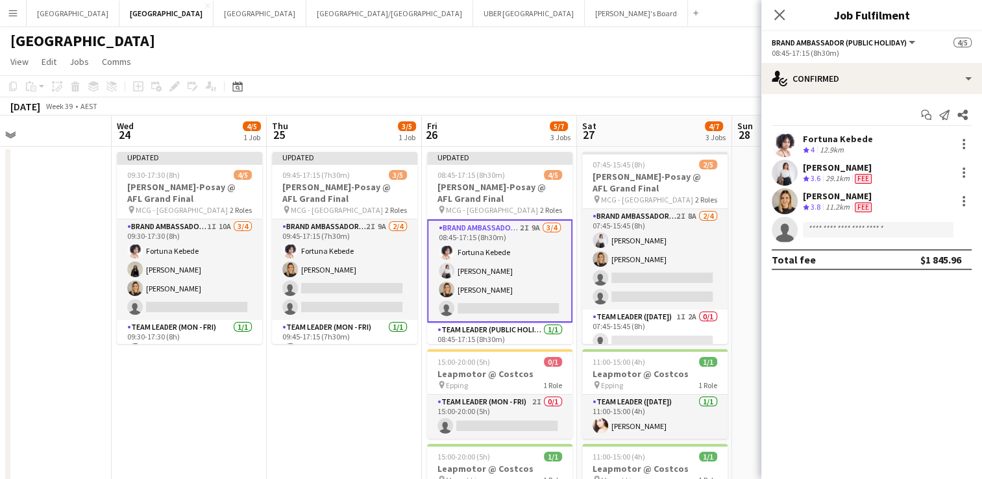
click at [834, 141] on div "Fortuna Kebede" at bounding box center [838, 139] width 70 height 12
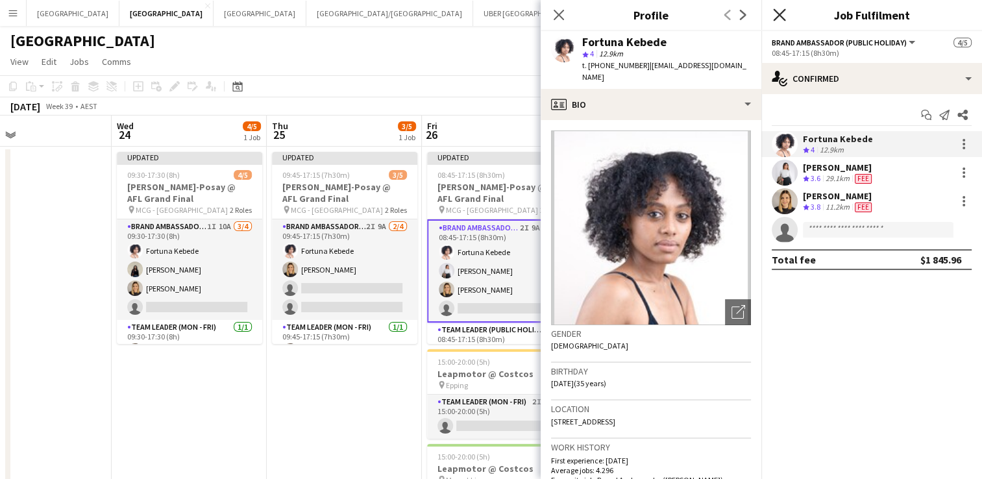
click at [775, 14] on icon "Close pop-in" at bounding box center [779, 14] width 12 height 12
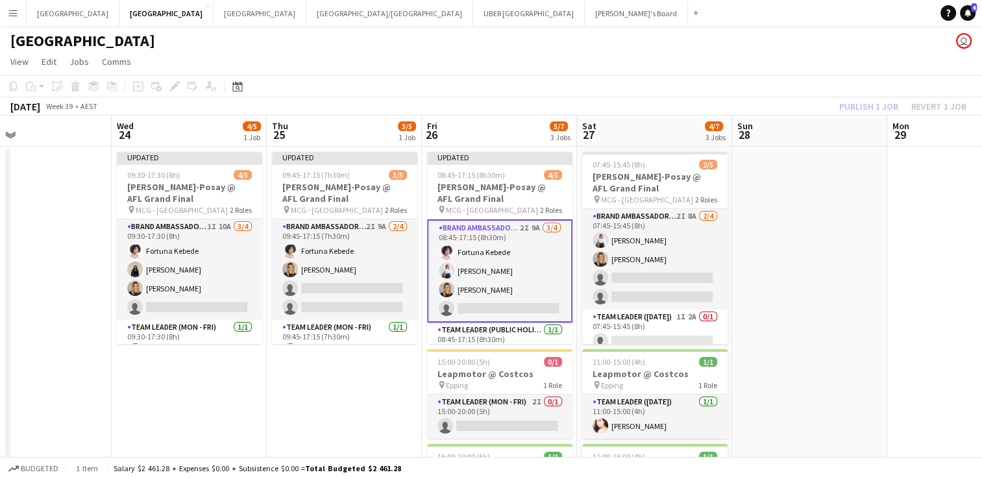
click at [777, 84] on app-toolbar "Copy Paste Paste Ctrl+V Paste with crew Ctrl+Shift+V Paste linked Job [GEOGRAPH…" at bounding box center [491, 86] width 982 height 22
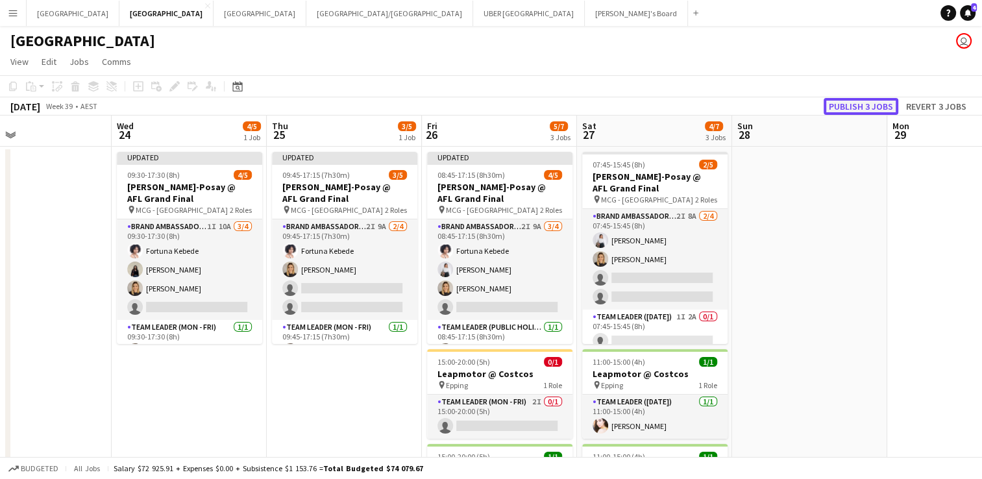
click at [843, 110] on button "Publish 3 jobs" at bounding box center [860, 106] width 75 height 17
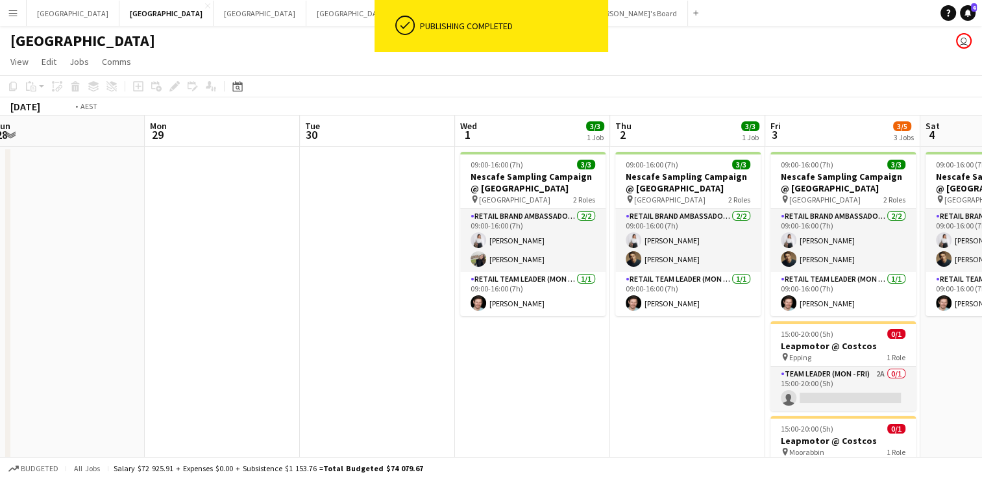
scroll to position [0, 571]
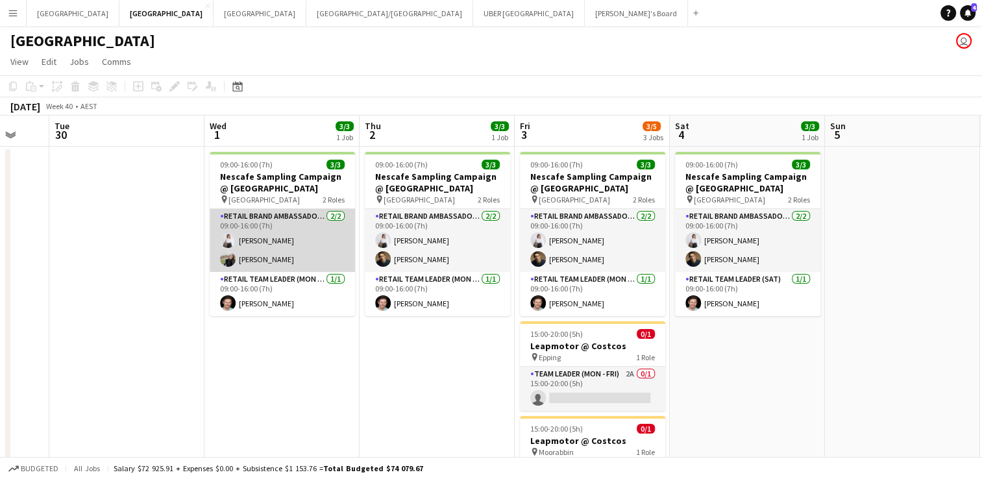
click at [247, 265] on app-card-role "RETAIL Brand Ambassador (Mon - Fri) [DATE] 09:00-16:00 (7h) [PERSON_NAME] [PERS…" at bounding box center [282, 240] width 145 height 63
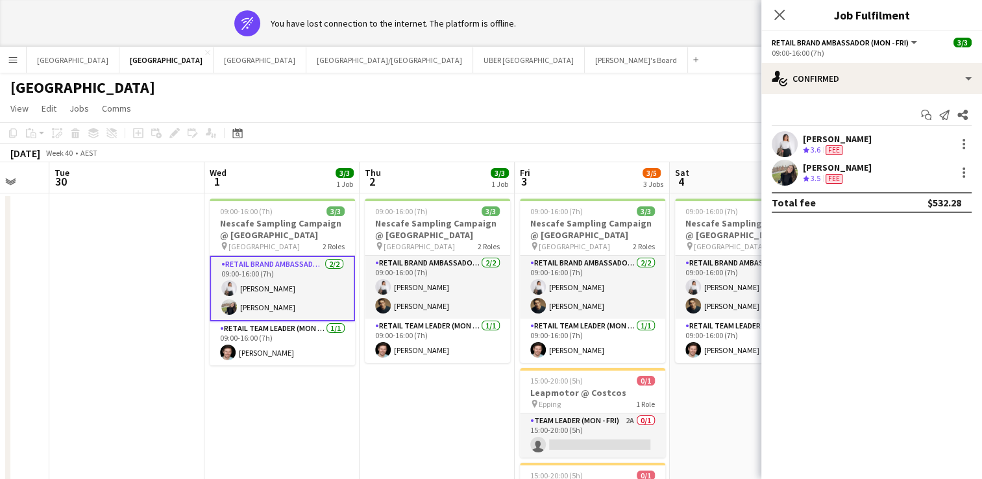
click at [832, 162] on div "[PERSON_NAME]" at bounding box center [837, 168] width 69 height 12
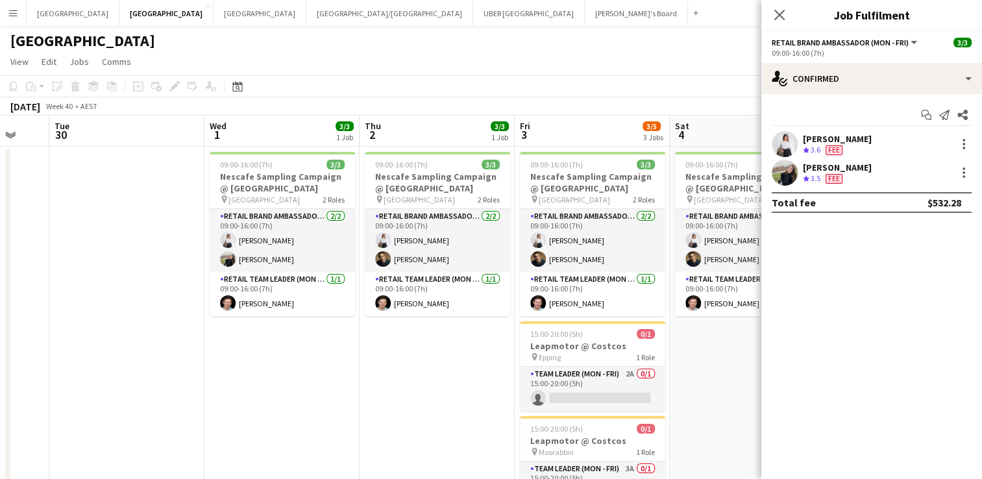
click at [818, 167] on div "[PERSON_NAME]" at bounding box center [837, 168] width 69 height 12
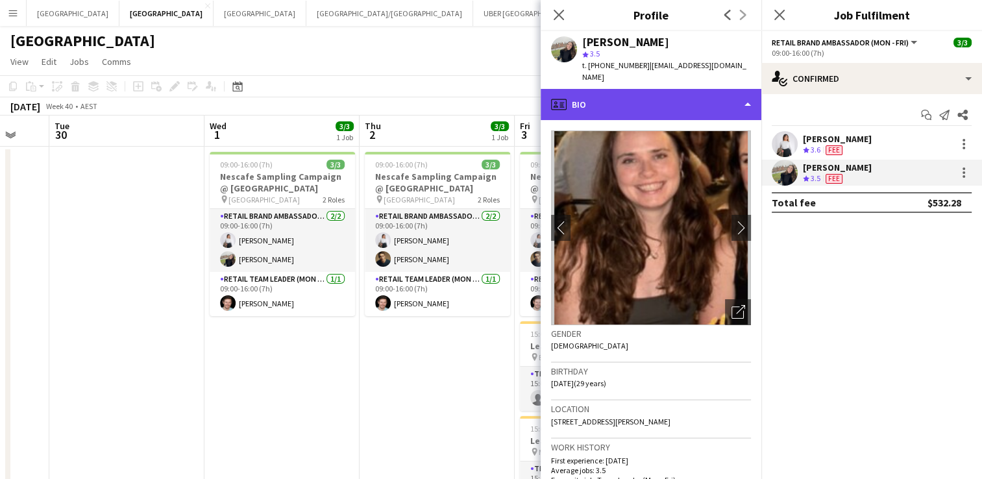
click at [594, 94] on div "profile Bio" at bounding box center [650, 104] width 221 height 31
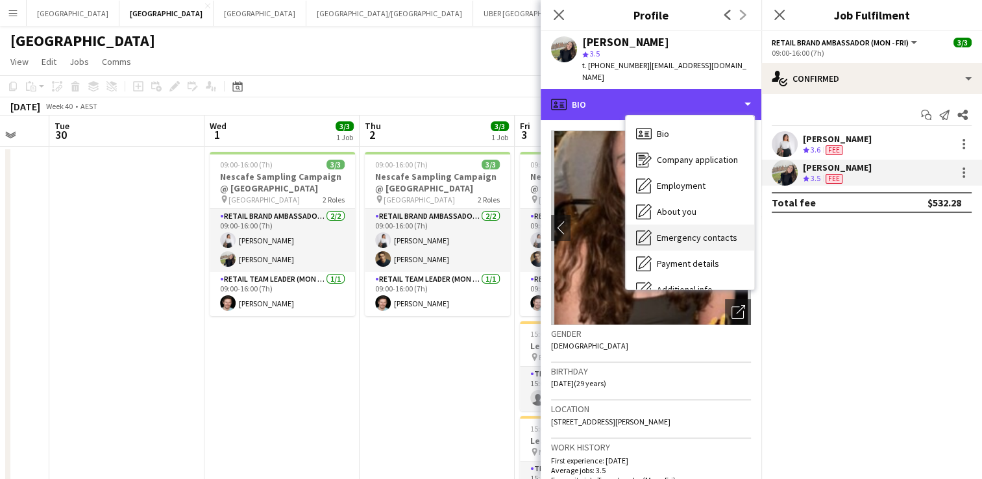
scroll to position [96, 0]
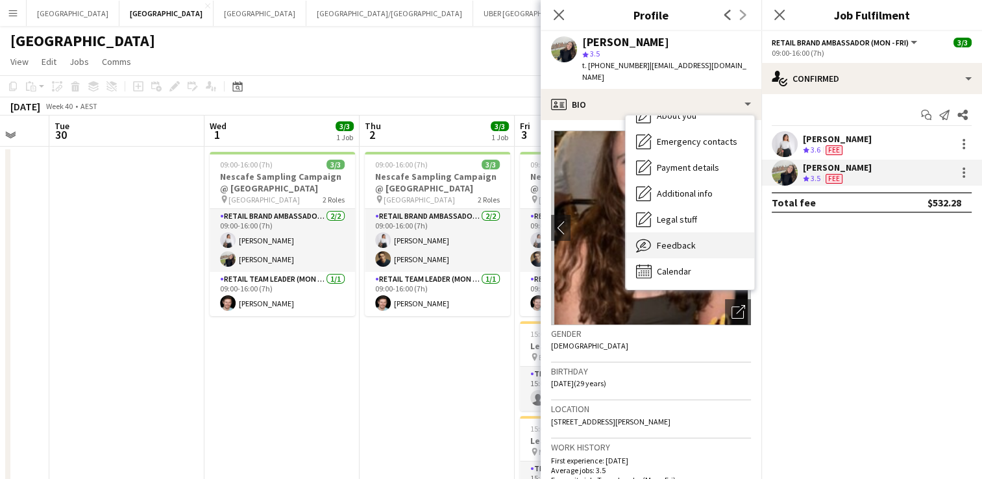
click at [651, 232] on div "Feedback Feedback" at bounding box center [689, 245] width 128 height 26
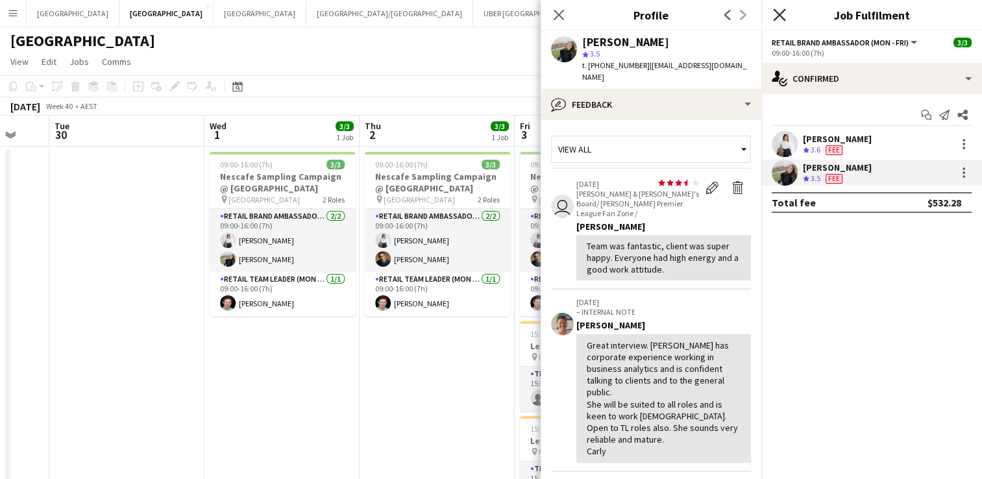
click at [781, 14] on icon at bounding box center [779, 14] width 12 height 12
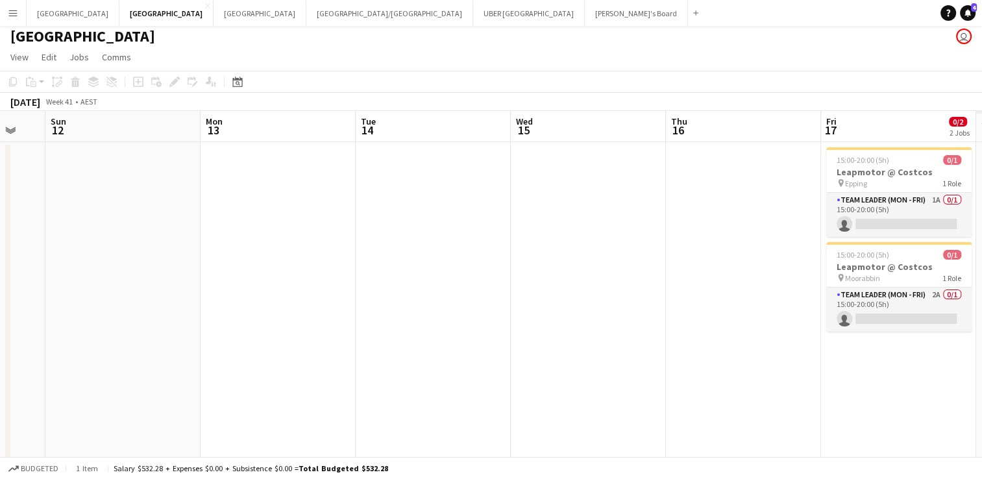
scroll to position [0, 577]
click at [306, 12] on button "[GEOGRAPHIC_DATA]/[GEOGRAPHIC_DATA] Close" at bounding box center [389, 13] width 167 height 25
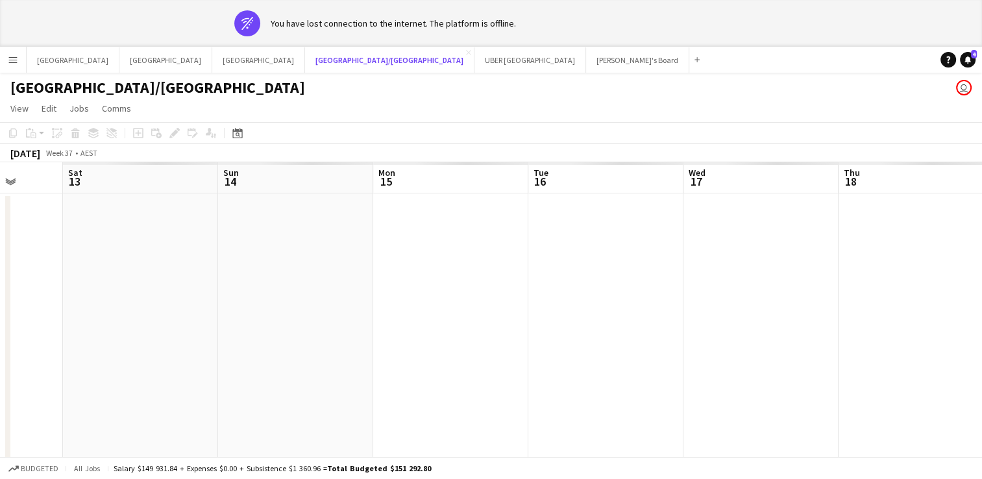
scroll to position [0, 411]
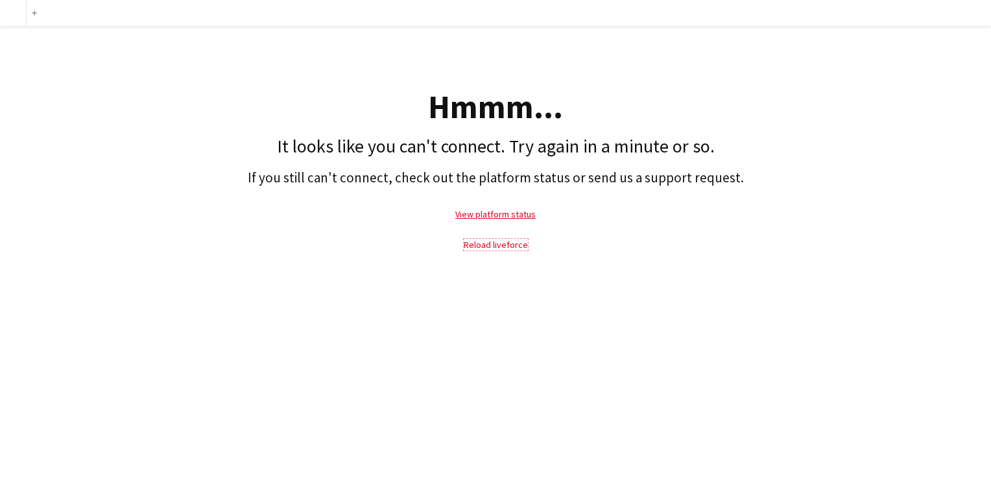
click at [498, 243] on link "Reload liveforce" at bounding box center [496, 245] width 64 height 12
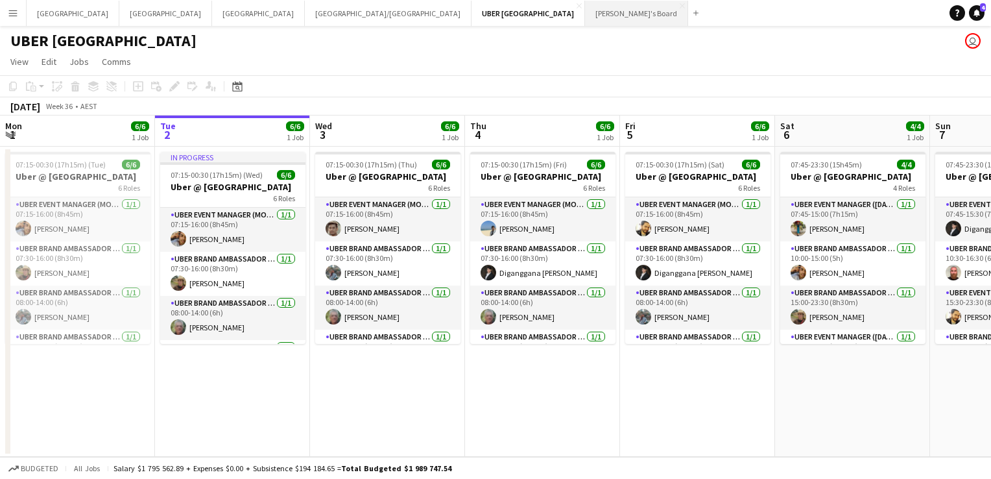
click at [585, 17] on button "Tennille's Board Close" at bounding box center [636, 13] width 103 height 25
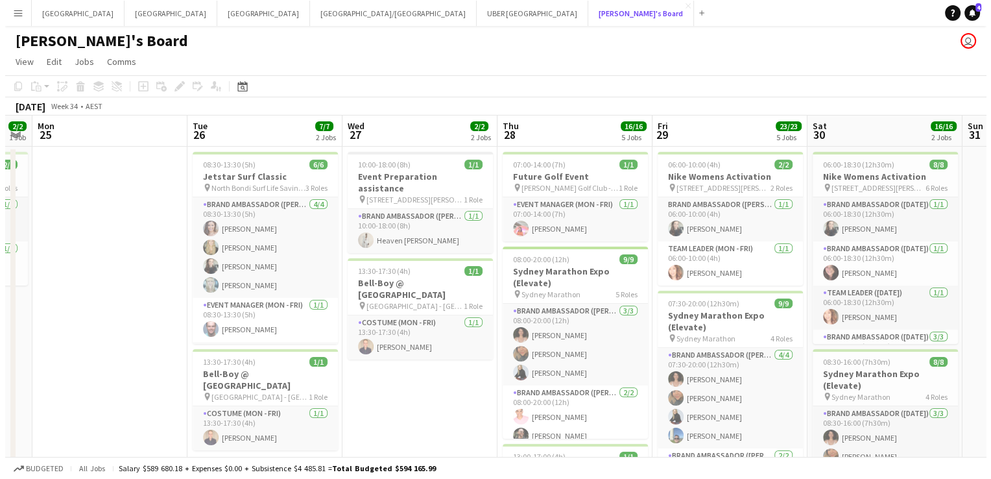
scroll to position [0, 438]
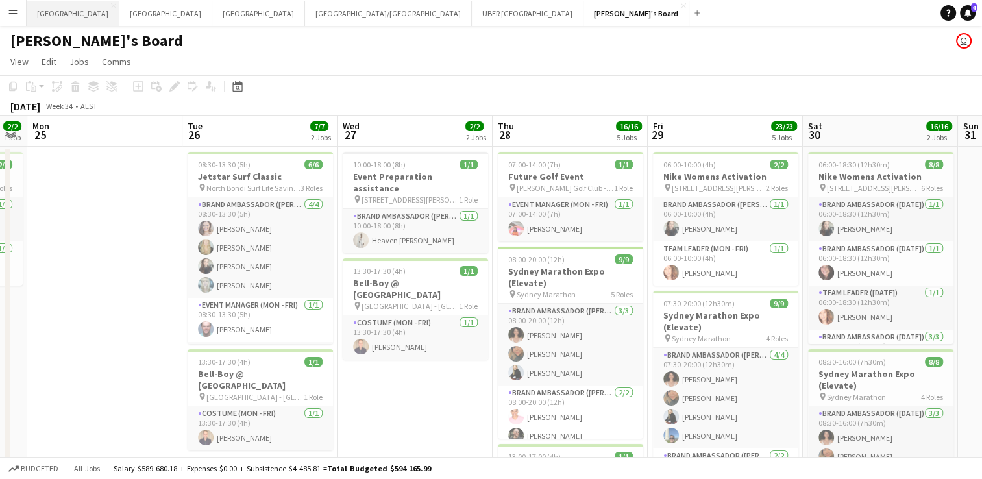
click at [42, 12] on button "Perth Close" at bounding box center [73, 13] width 93 height 25
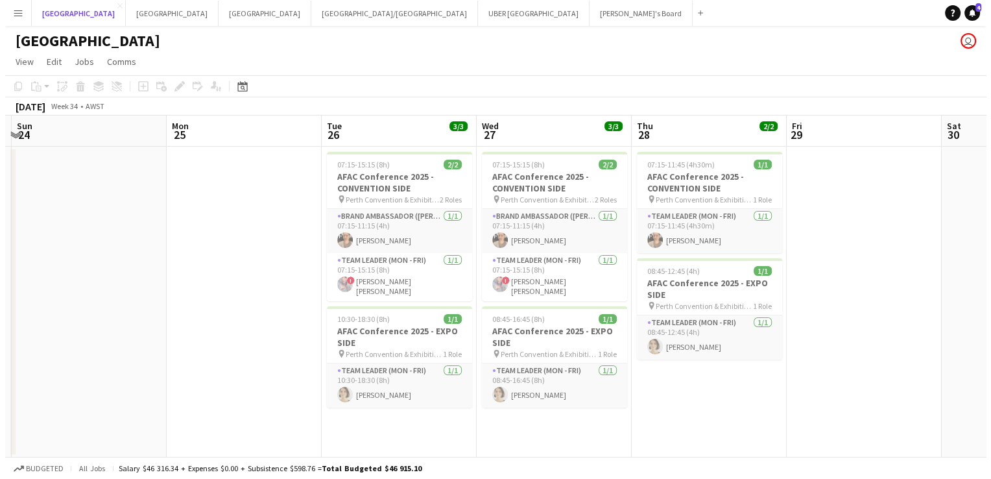
scroll to position [0, 415]
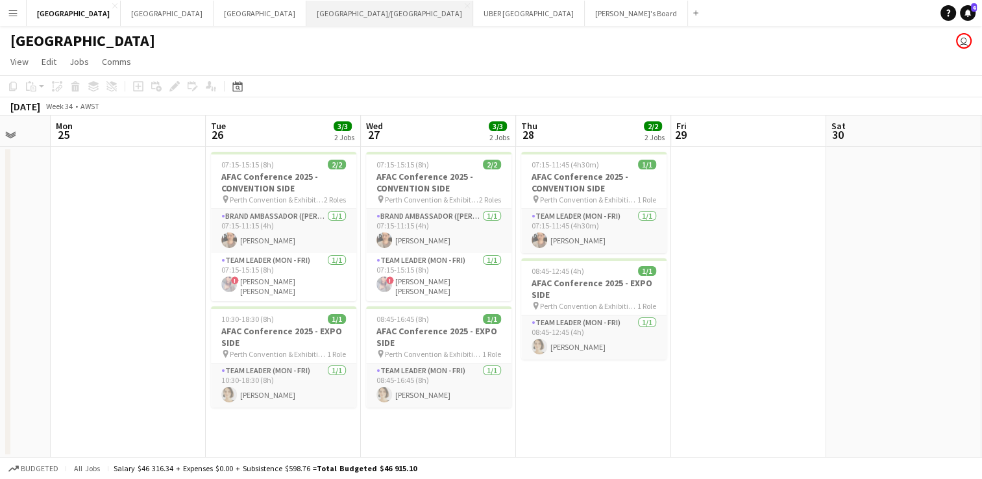
click at [306, 14] on button "[GEOGRAPHIC_DATA]/[GEOGRAPHIC_DATA] Close" at bounding box center [389, 13] width 167 height 25
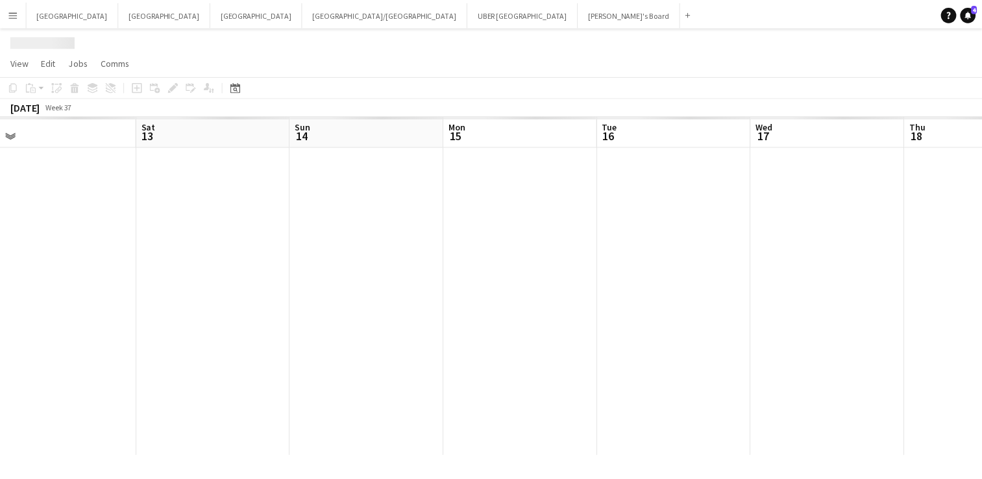
scroll to position [0, 483]
